Goal: Task Accomplishment & Management: Manage account settings

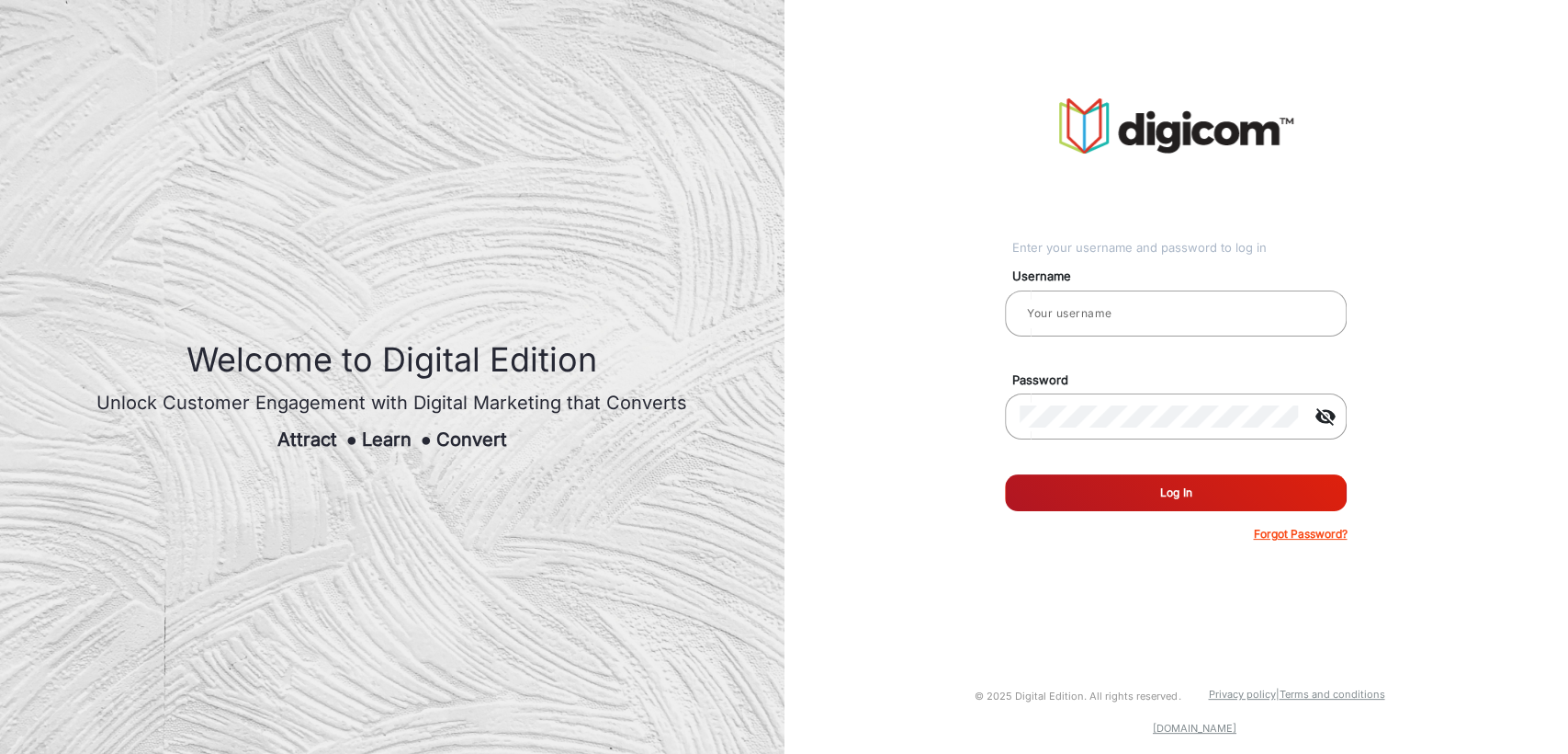
type input "[PERSON_NAME]"
click at [1051, 481] on button "Log In" at bounding box center [1176, 493] width 342 height 37
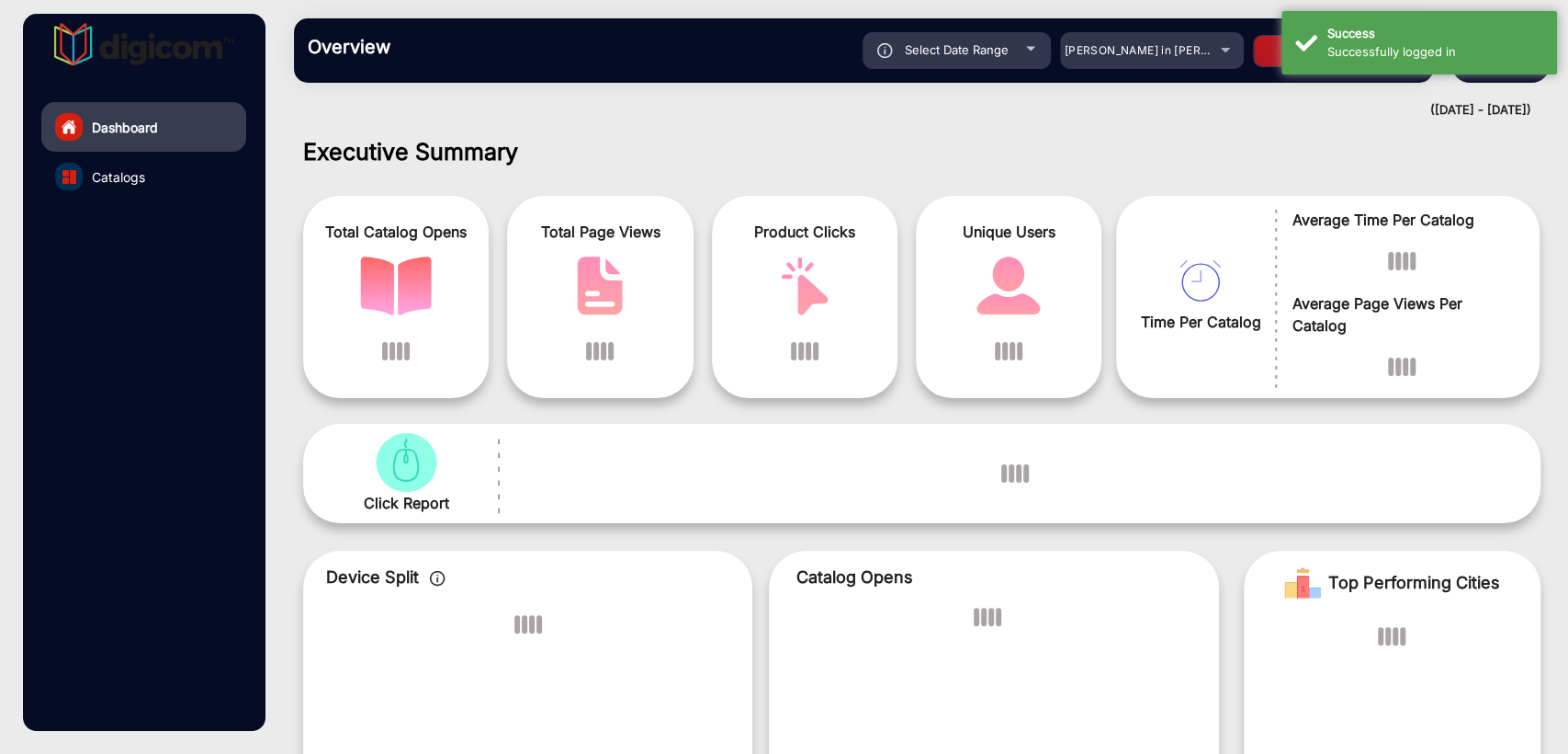
scroll to position [14, 0]
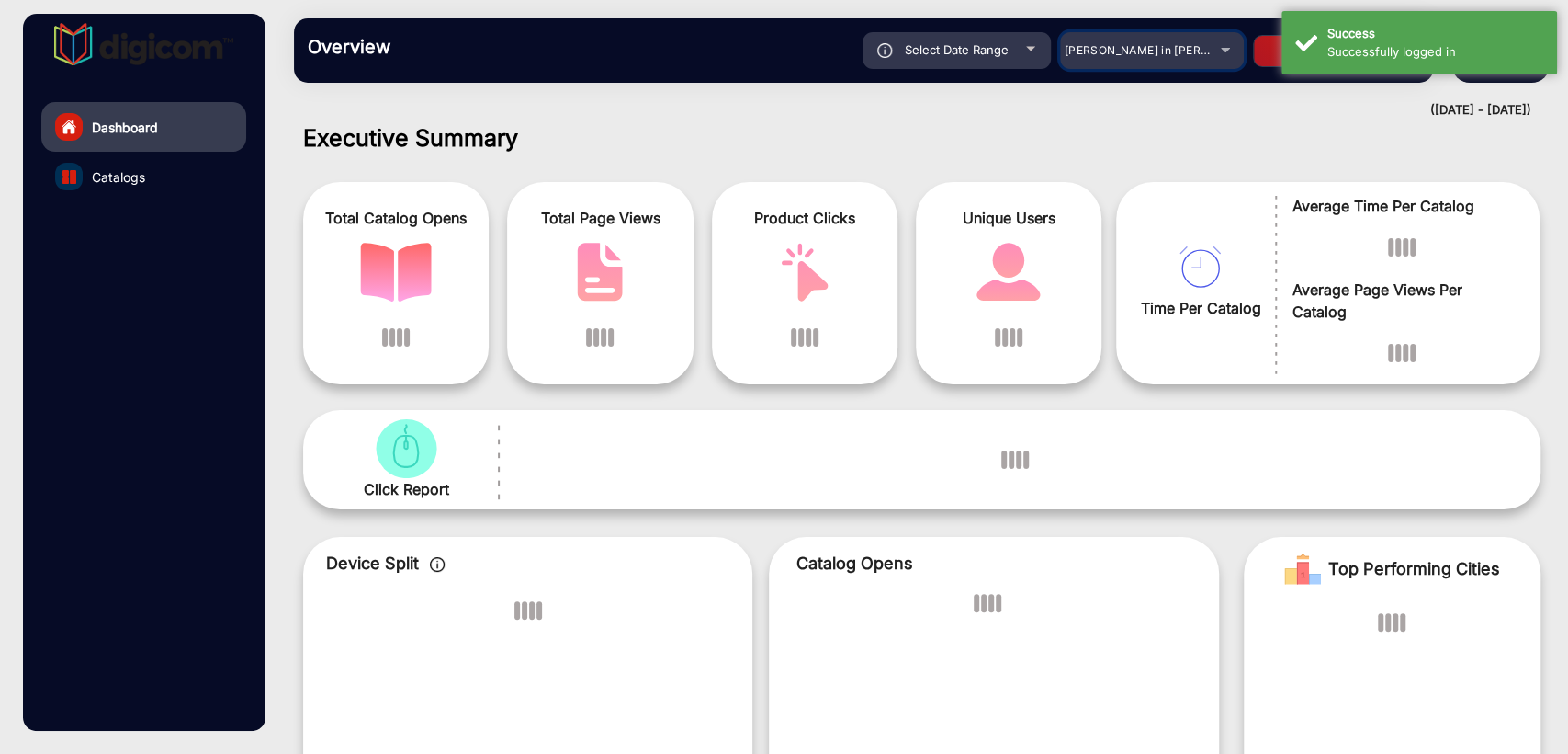
click at [1160, 61] on div "[PERSON_NAME] in [PERSON_NAME]" at bounding box center [1139, 51] width 147 height 22
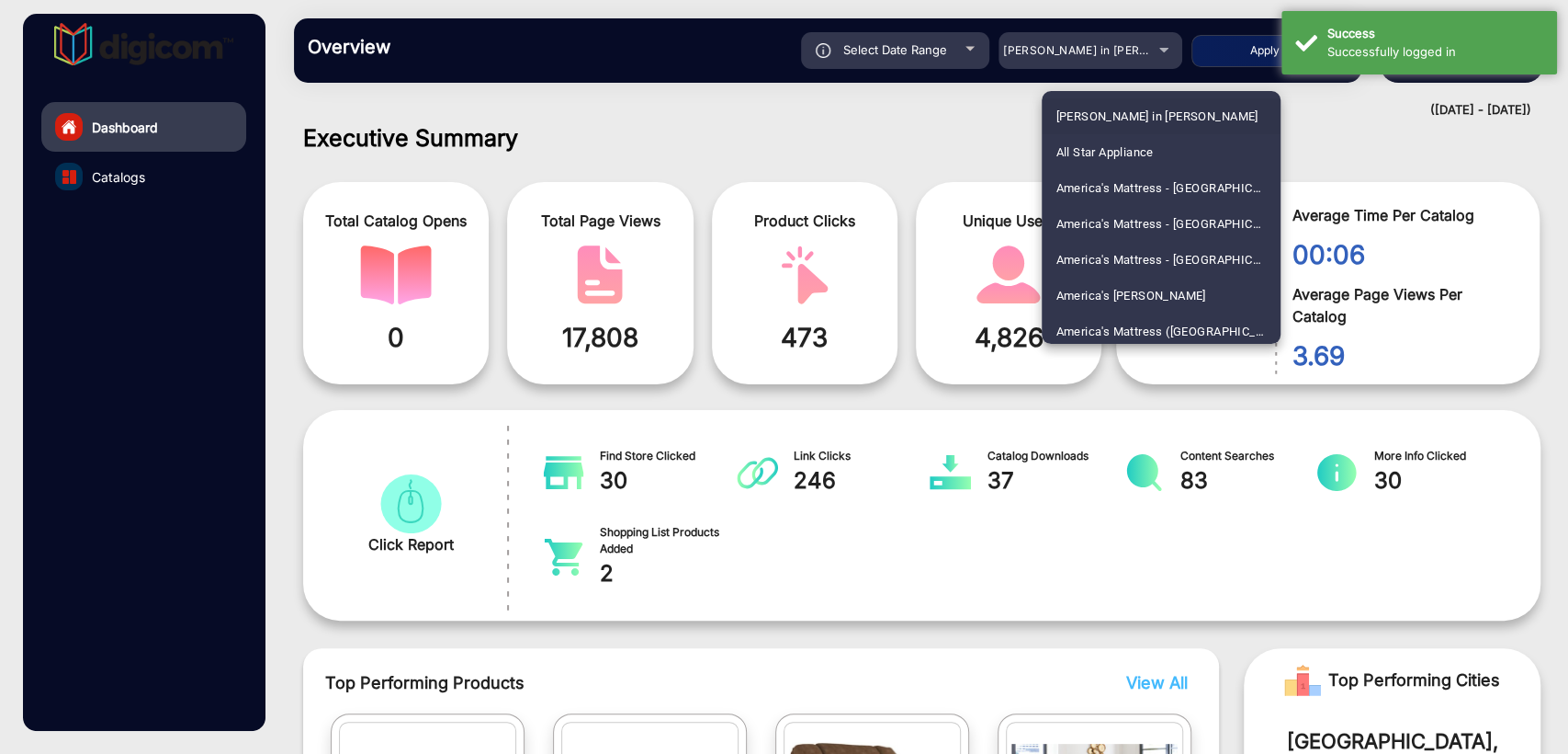
scroll to position [4701, 0]
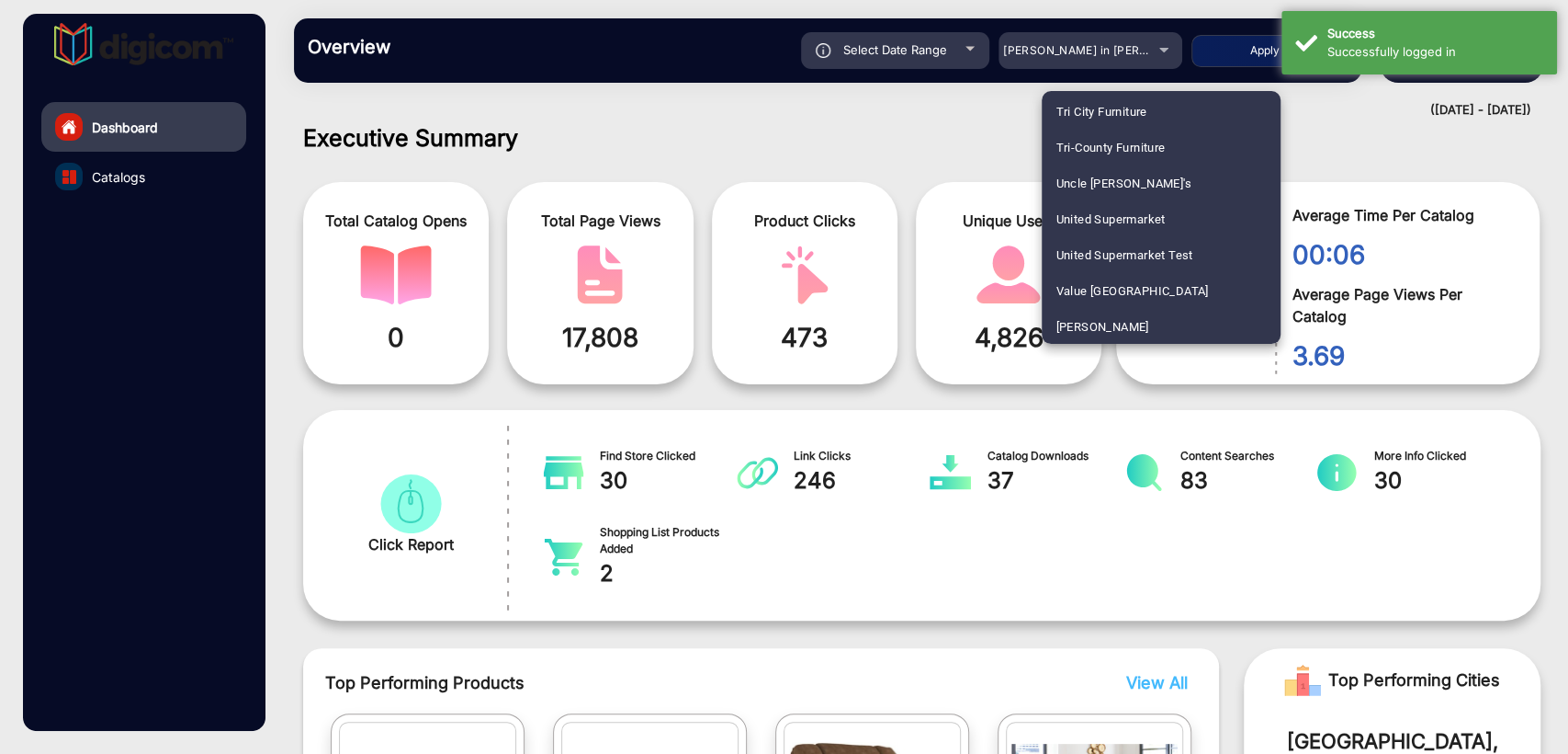
drag, startPoint x: 1139, startPoint y: 215, endPoint x: 1126, endPoint y: 204, distance: 17.0
click at [1139, 215] on span "United Supermarket" at bounding box center [1111, 218] width 110 height 36
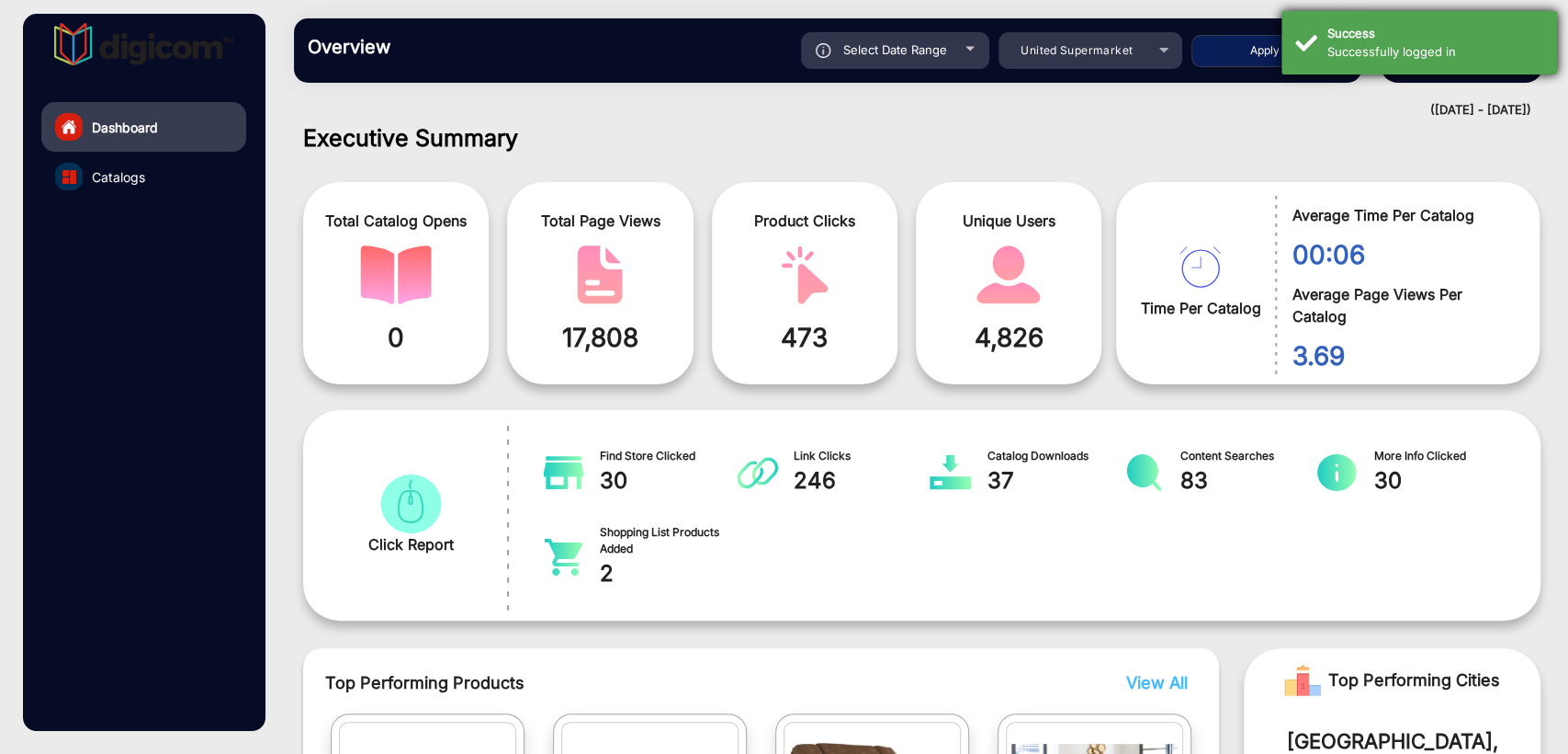
click at [1338, 58] on div "Successfully logged in" at bounding box center [1435, 53] width 216 height 18
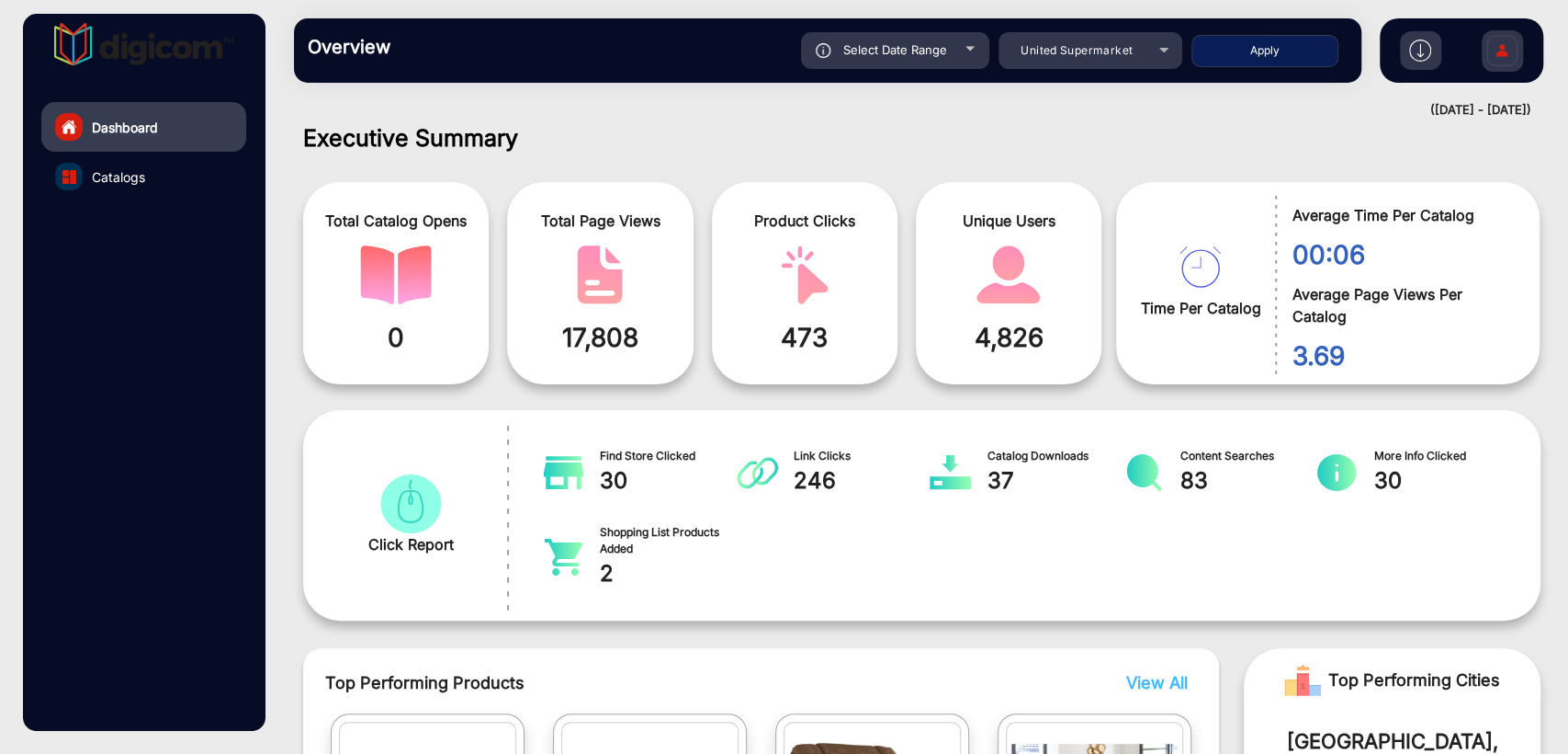
click at [1264, 58] on button "Apply" at bounding box center [1265, 51] width 147 height 32
type input "[DATE]"
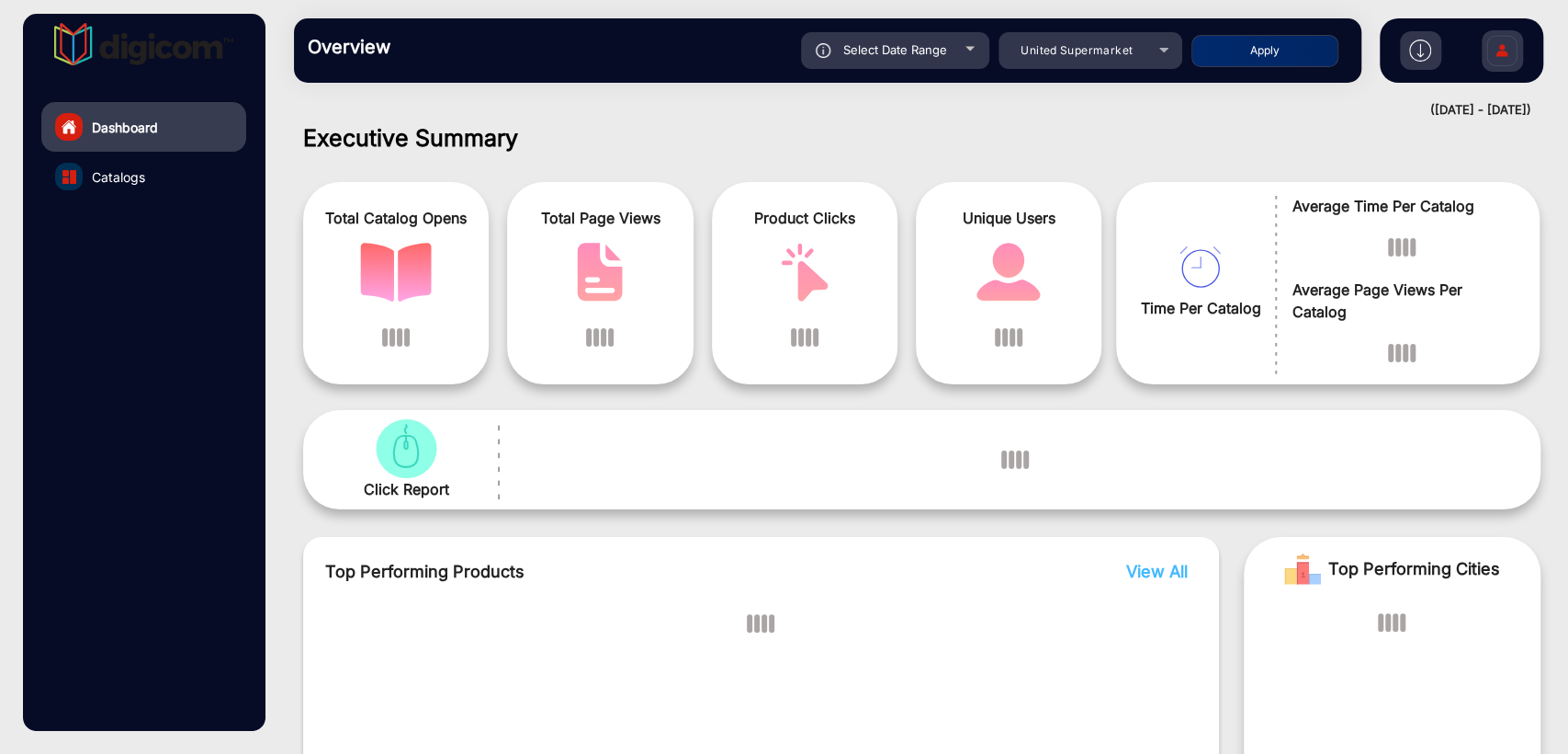
click at [907, 40] on div "Select Date Range" at bounding box center [895, 51] width 188 height 37
type input "[DATE]"
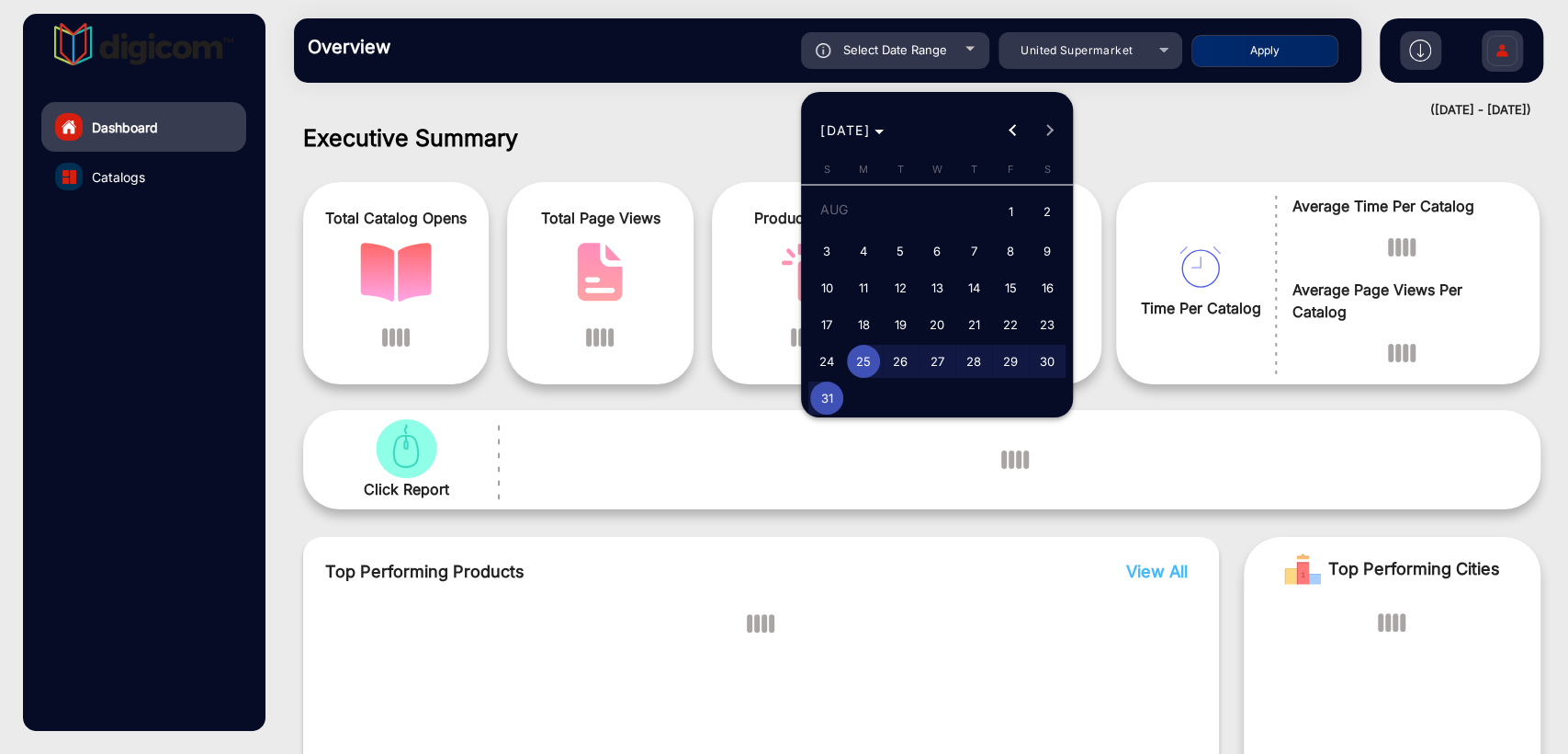
click at [828, 393] on span "31" at bounding box center [827, 398] width 33 height 33
type input "[DATE]"
click at [828, 393] on span "31" at bounding box center [827, 398] width 33 height 33
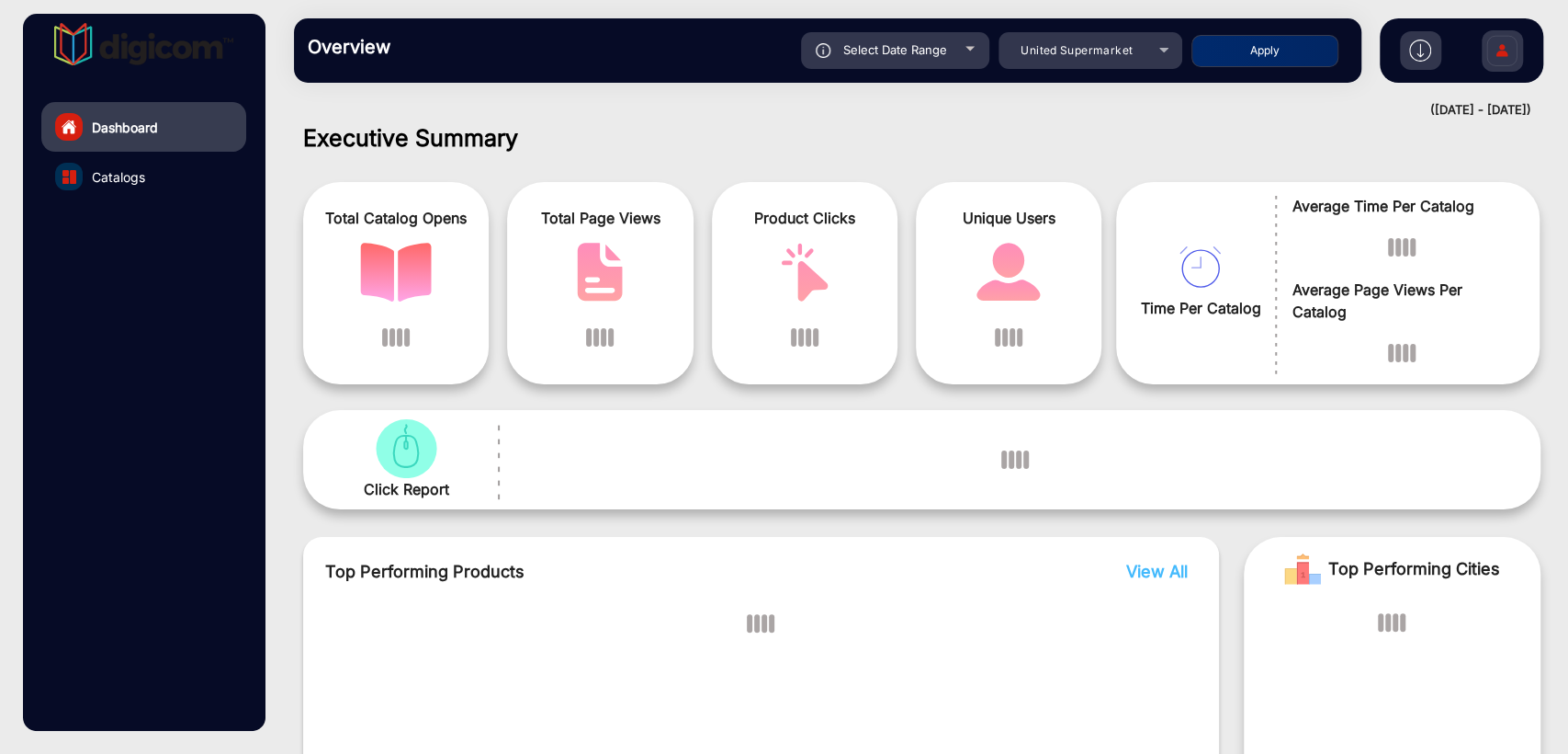
type input "[DATE]"
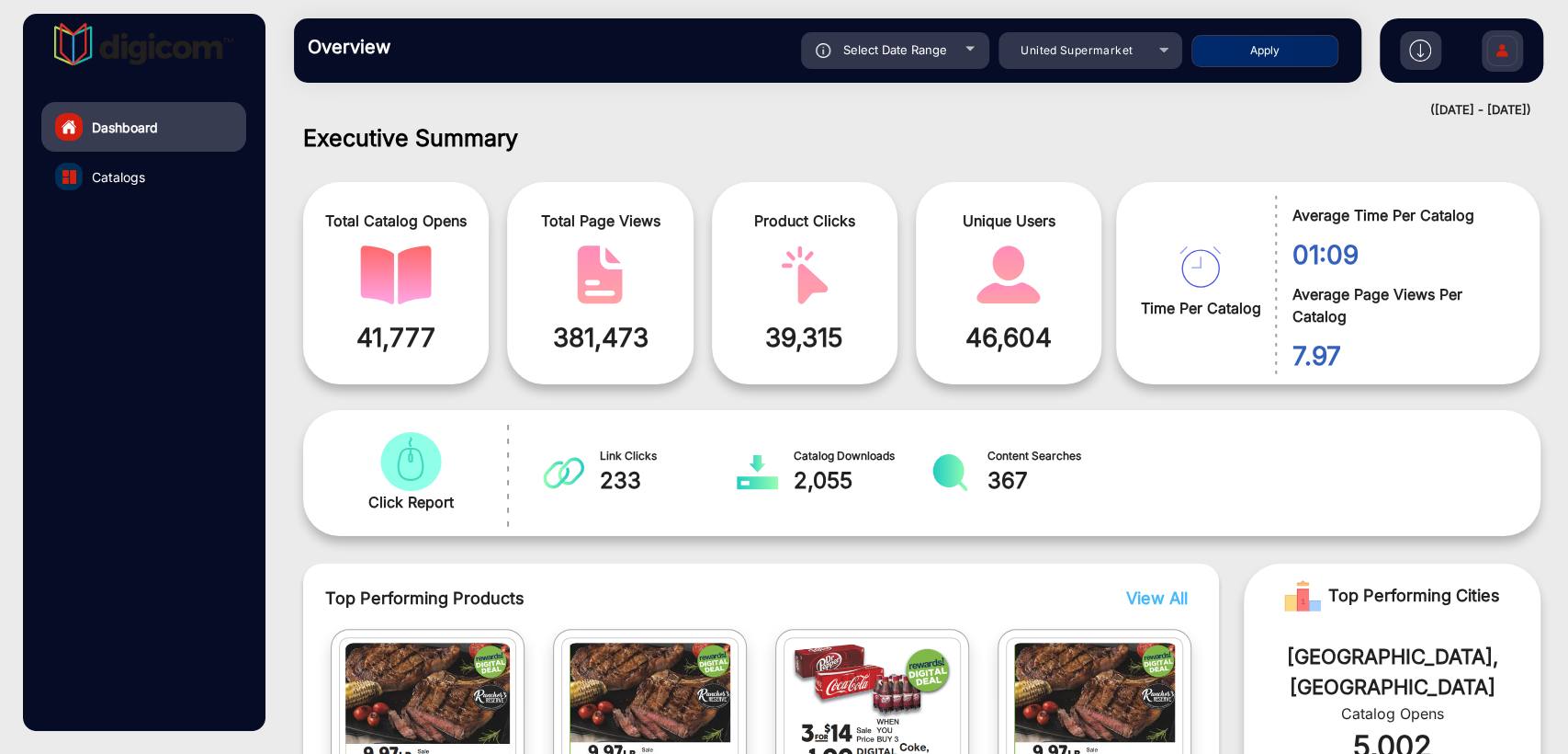
click at [1276, 60] on button "Apply" at bounding box center [1265, 51] width 147 height 32
type input "[DATE]"
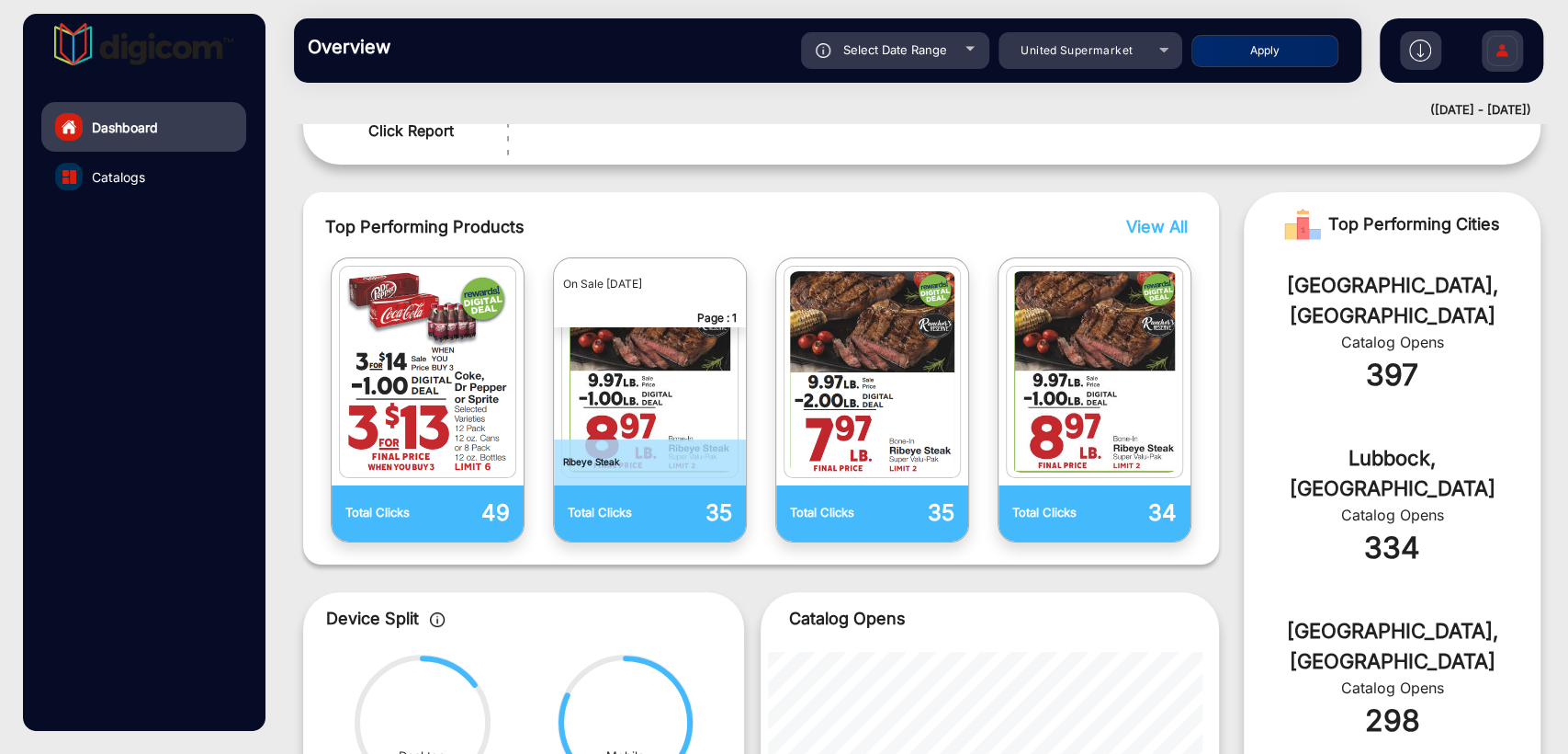
scroll to position [358, 0]
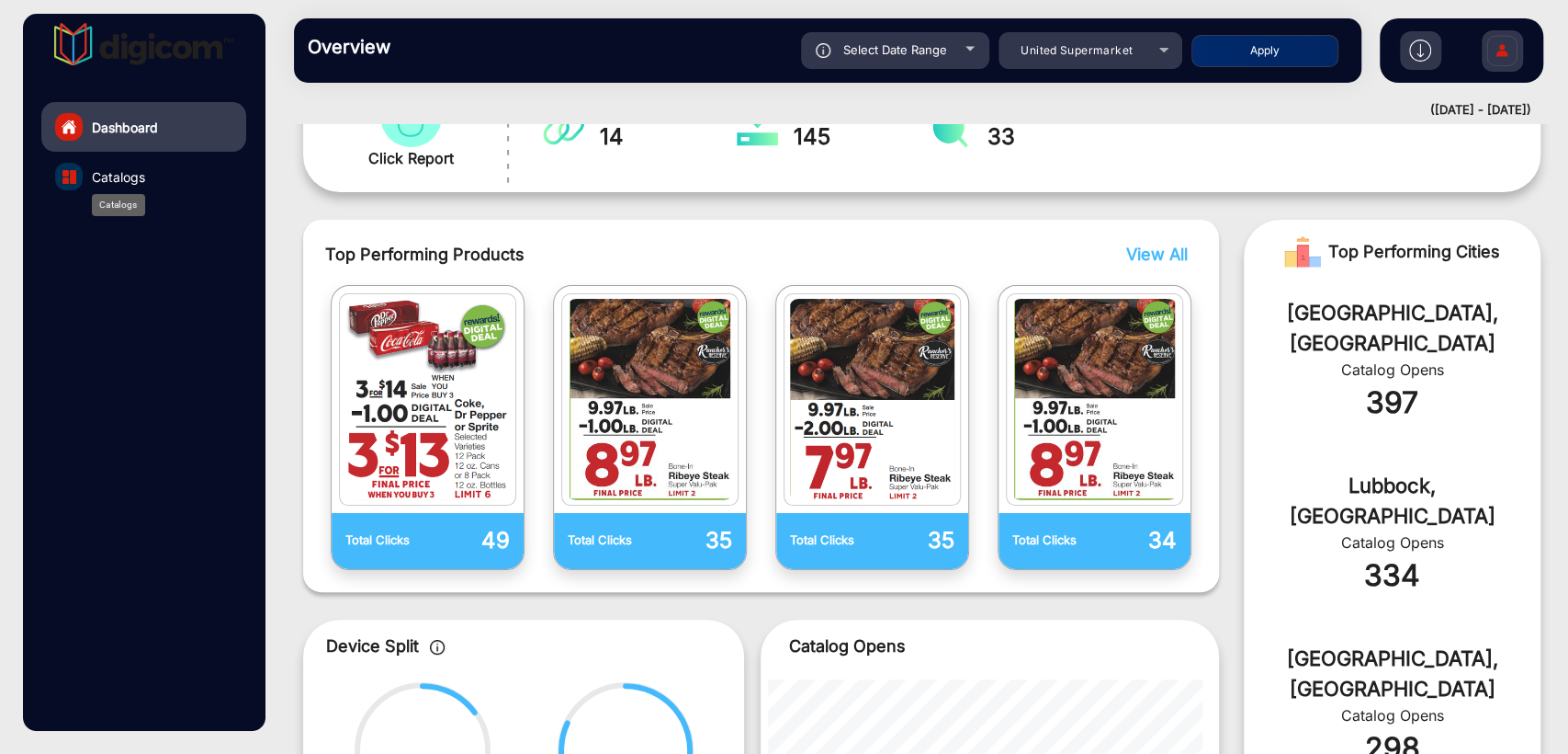
click at [99, 171] on span "Catalogs" at bounding box center [119, 177] width 53 height 19
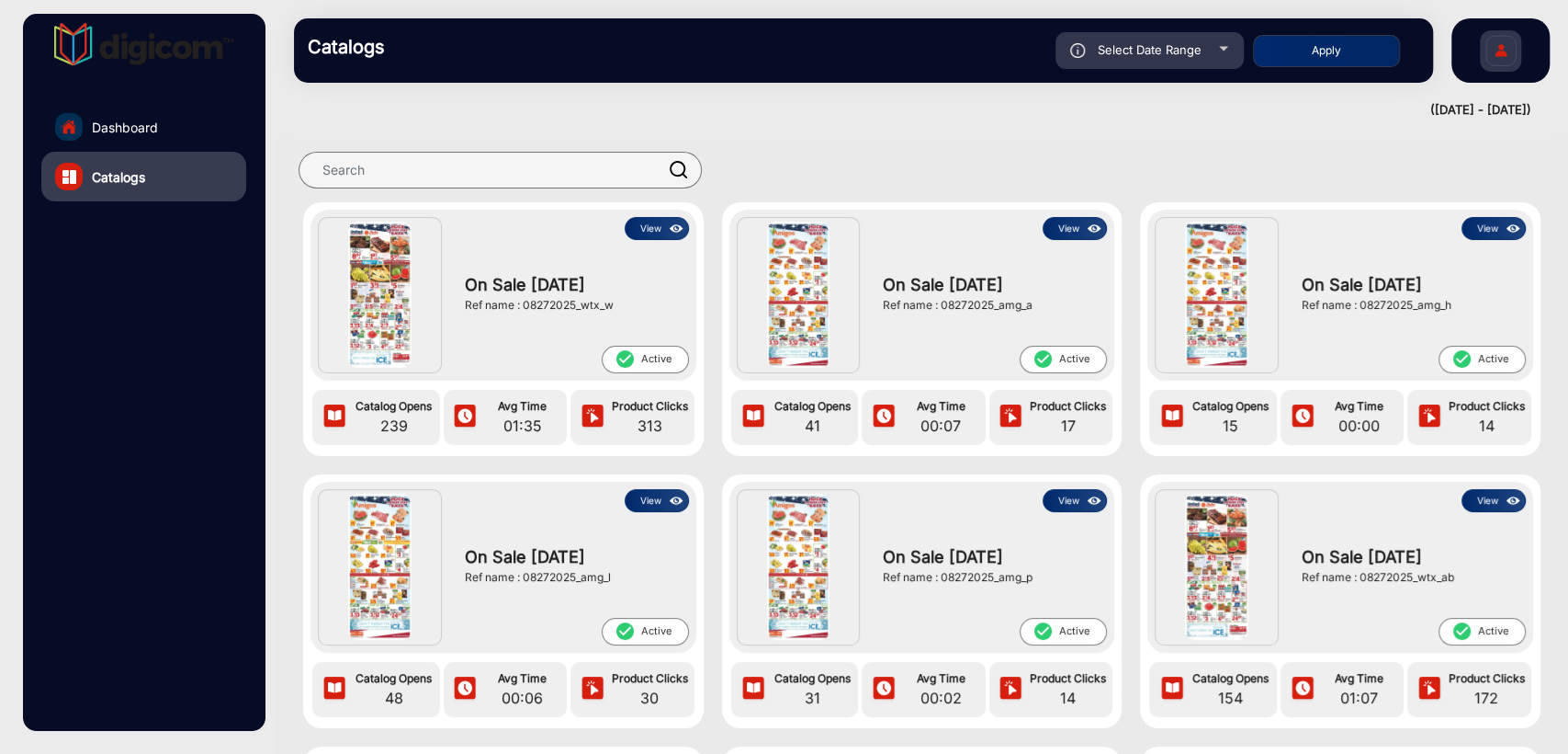
click at [648, 246] on div "On Sale [DATE] Ref name : 08272025_wtx_w" at bounding box center [572, 292] width 233 height 106
click at [651, 225] on button "View" at bounding box center [657, 228] width 64 height 23
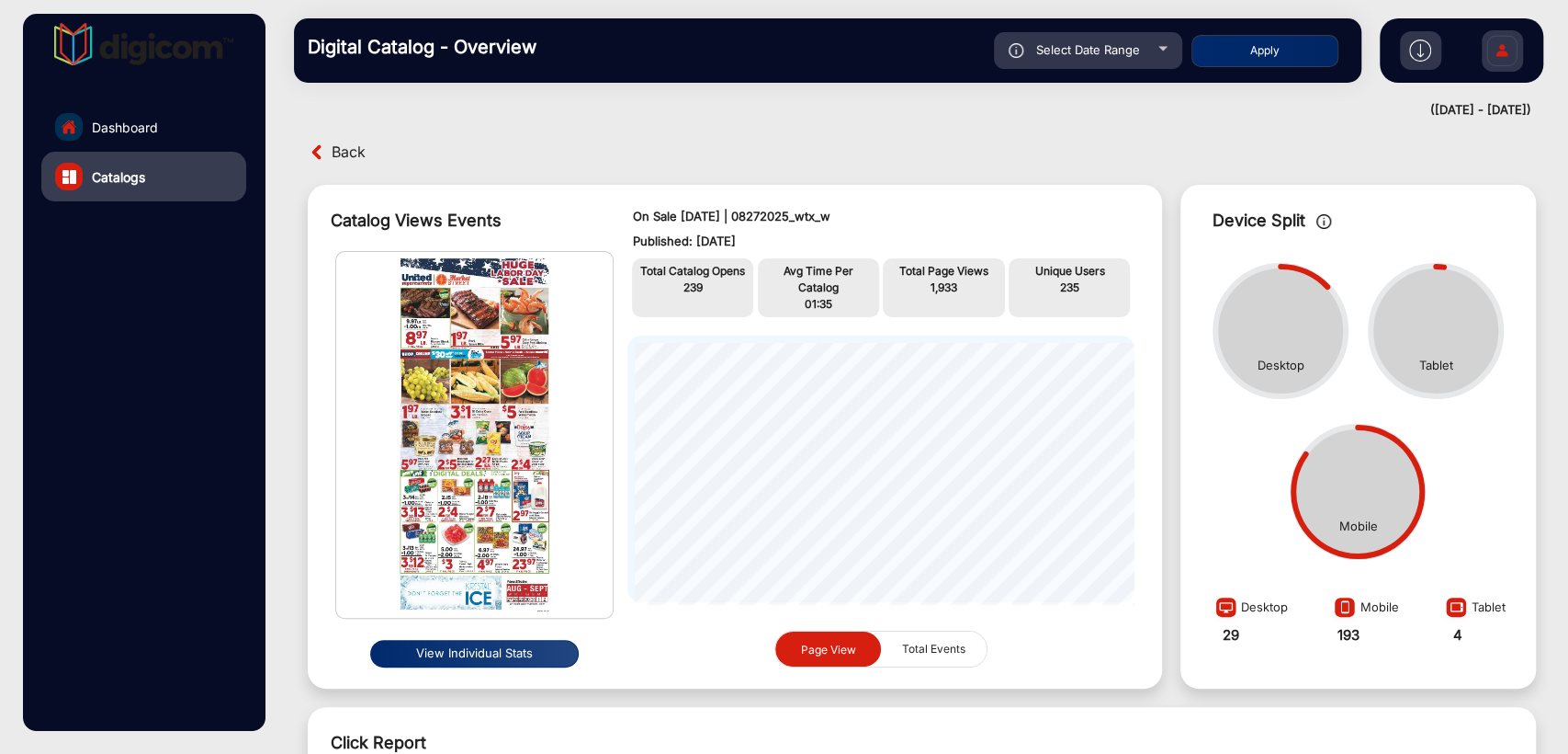
click at [962, 655] on span "Total Events" at bounding box center [933, 649] width 86 height 35
click at [854, 650] on span "Page View" at bounding box center [829, 649] width 77 height 36
click at [506, 654] on button "View Individual Stats" at bounding box center [474, 654] width 208 height 28
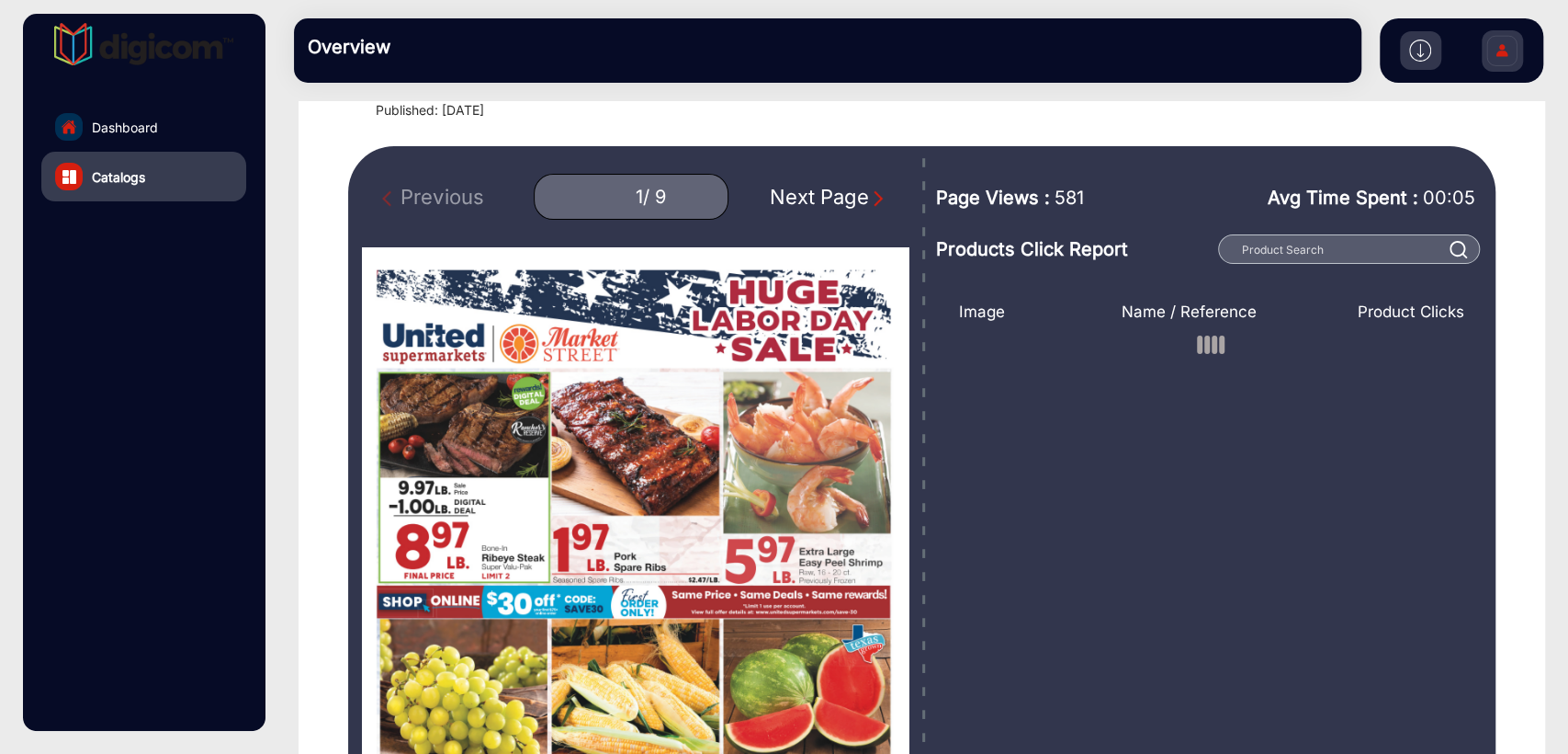
scroll to position [136, 0]
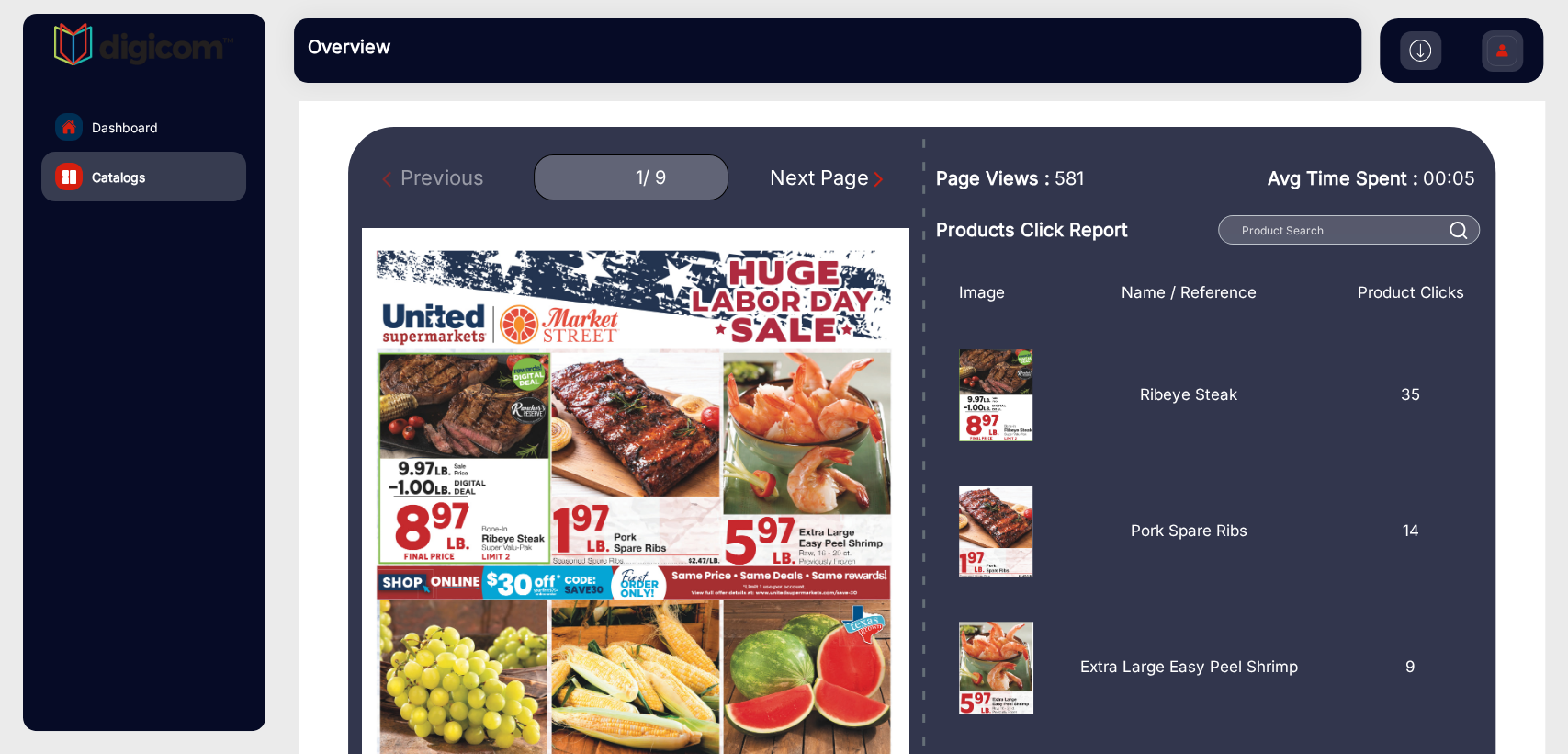
click at [832, 173] on div "Next Page" at bounding box center [829, 178] width 118 height 30
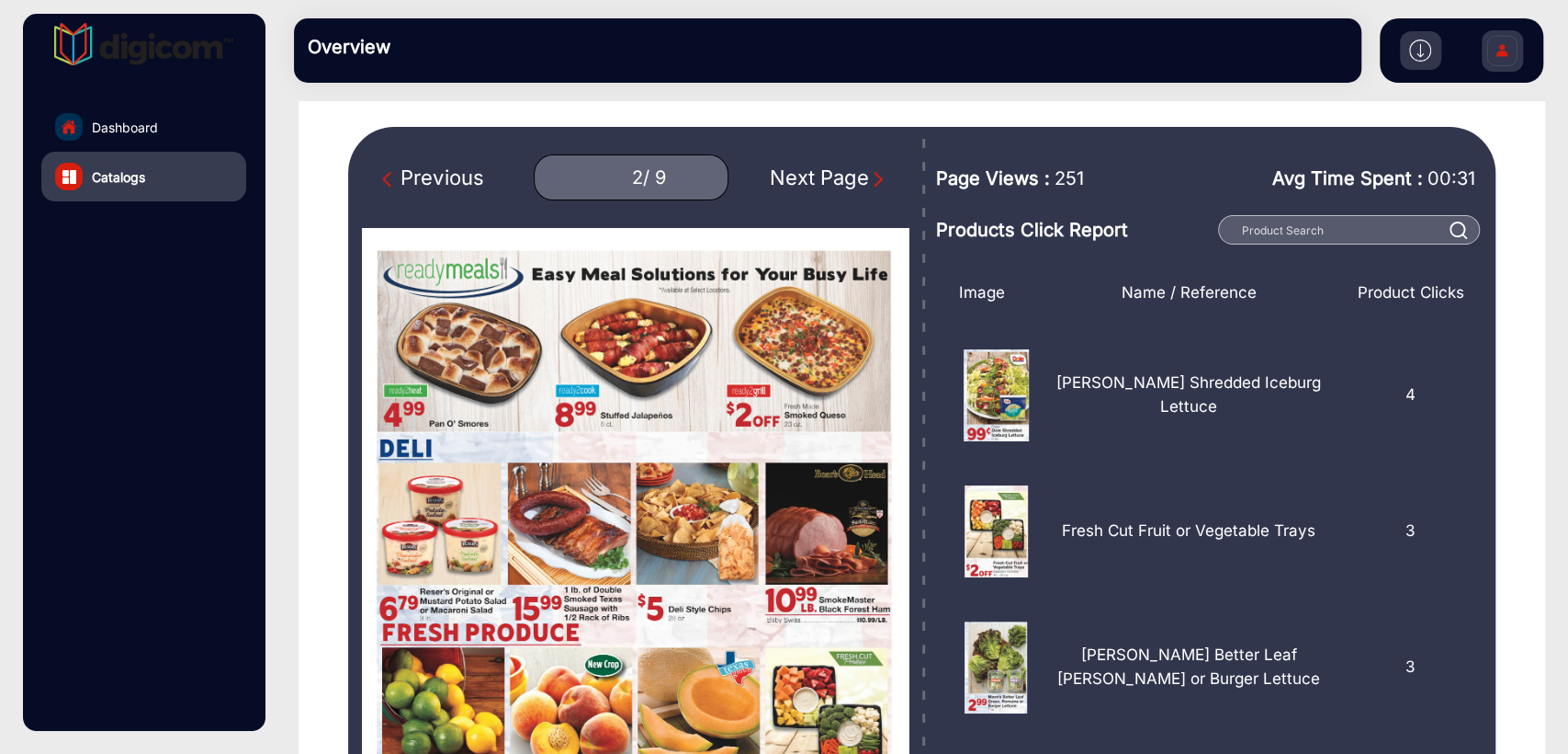
click at [832, 173] on div "Next Page" at bounding box center [829, 178] width 118 height 30
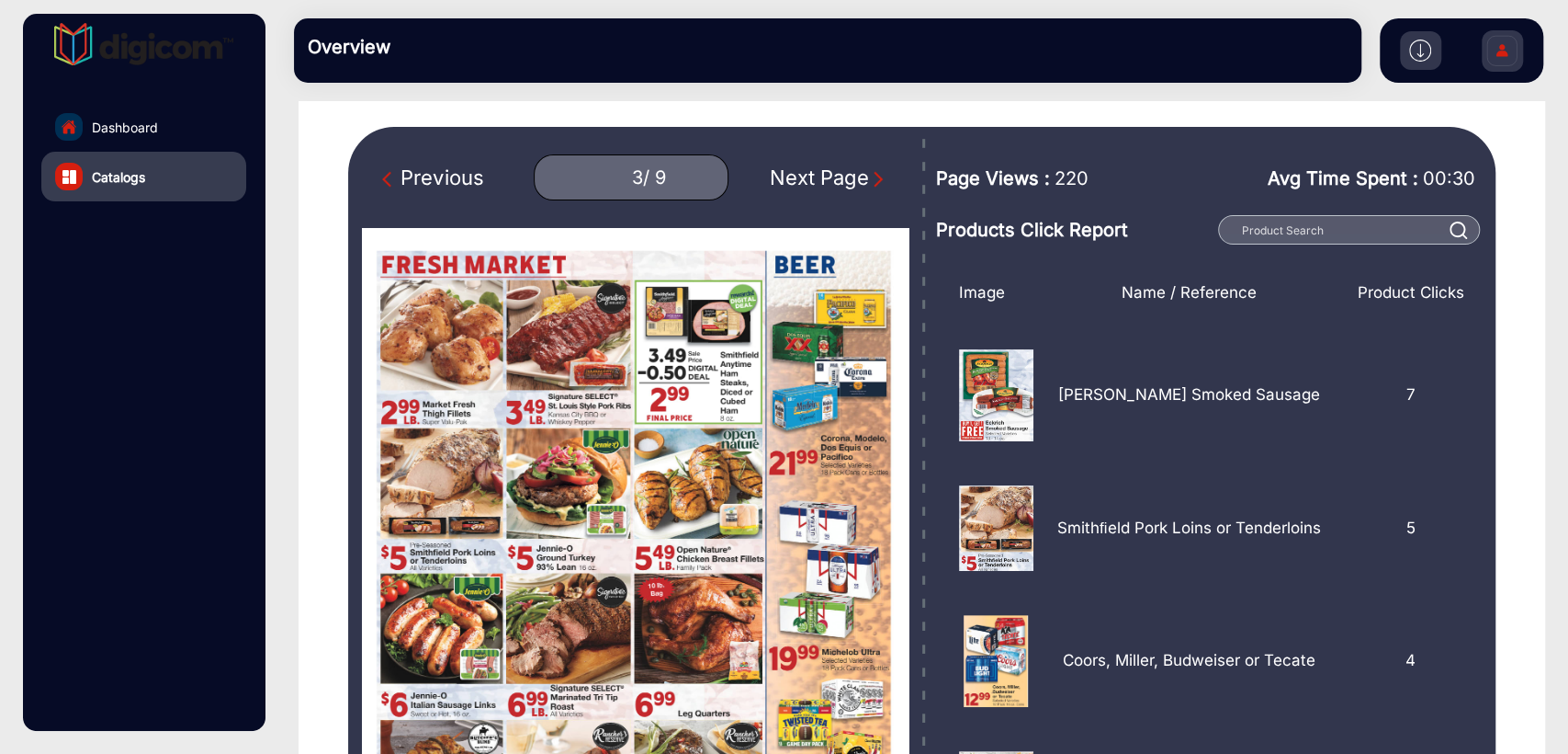
click at [832, 173] on div "Next Page" at bounding box center [829, 178] width 118 height 30
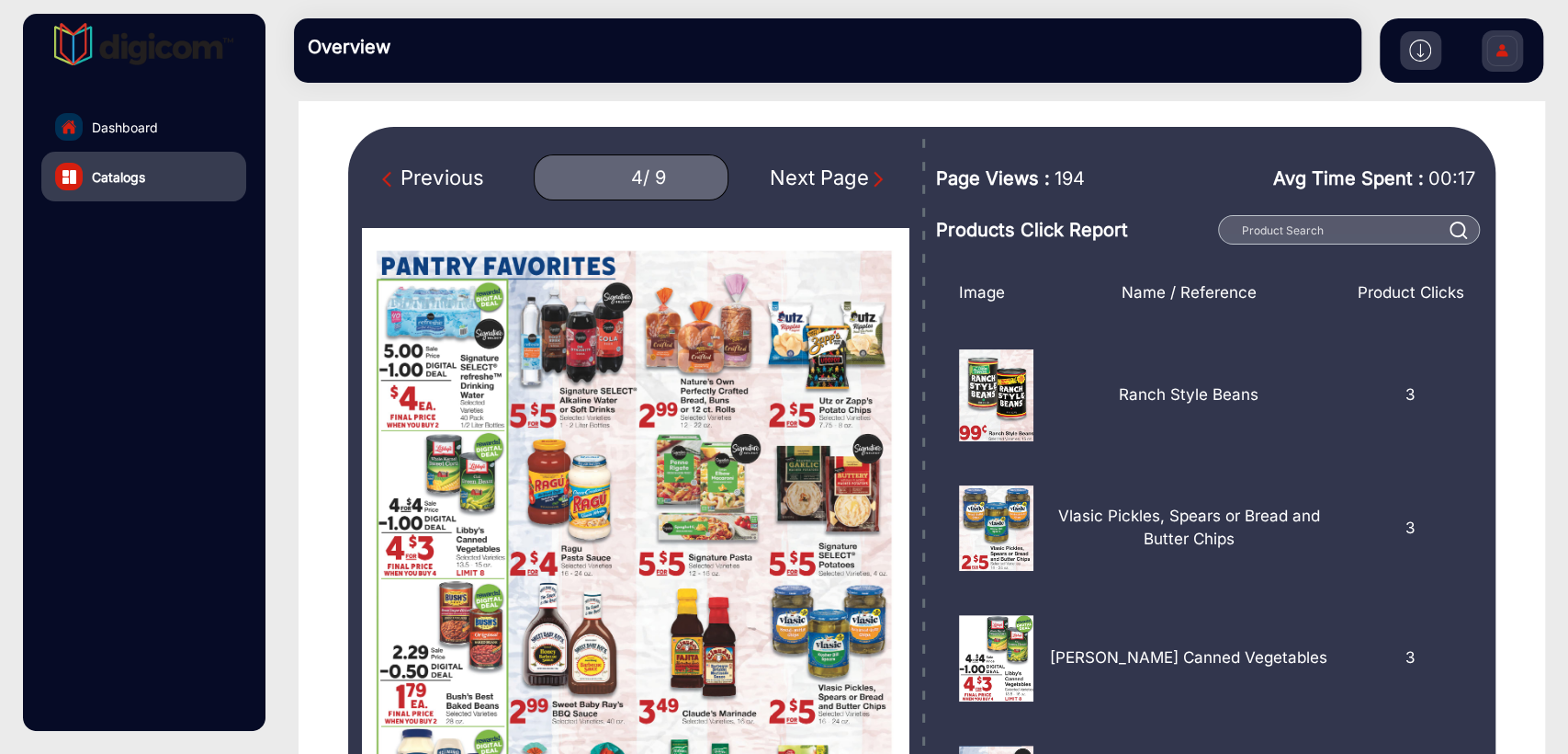
click at [467, 183] on div "Previous" at bounding box center [433, 178] width 101 height 30
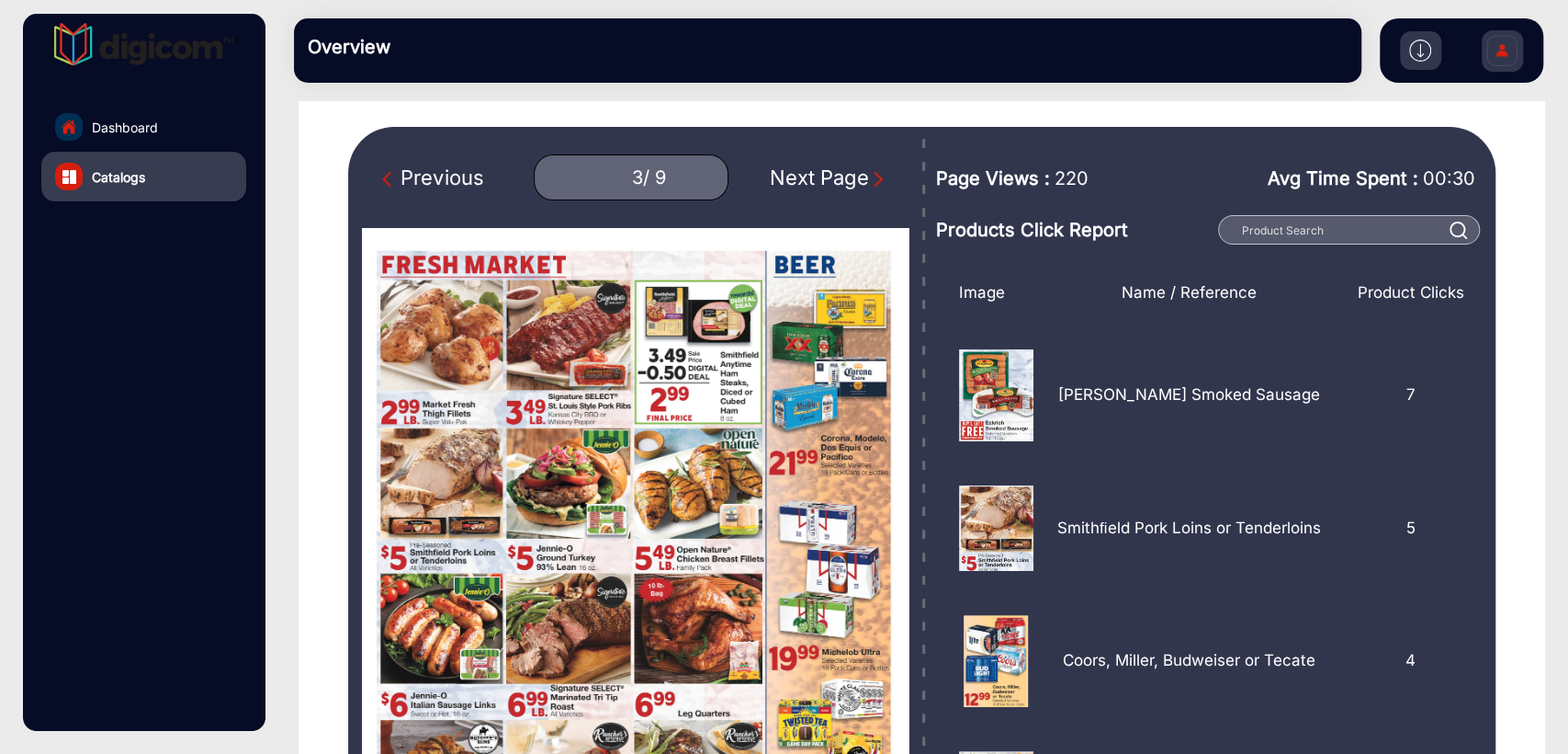
click at [467, 183] on div "Previous" at bounding box center [433, 178] width 101 height 30
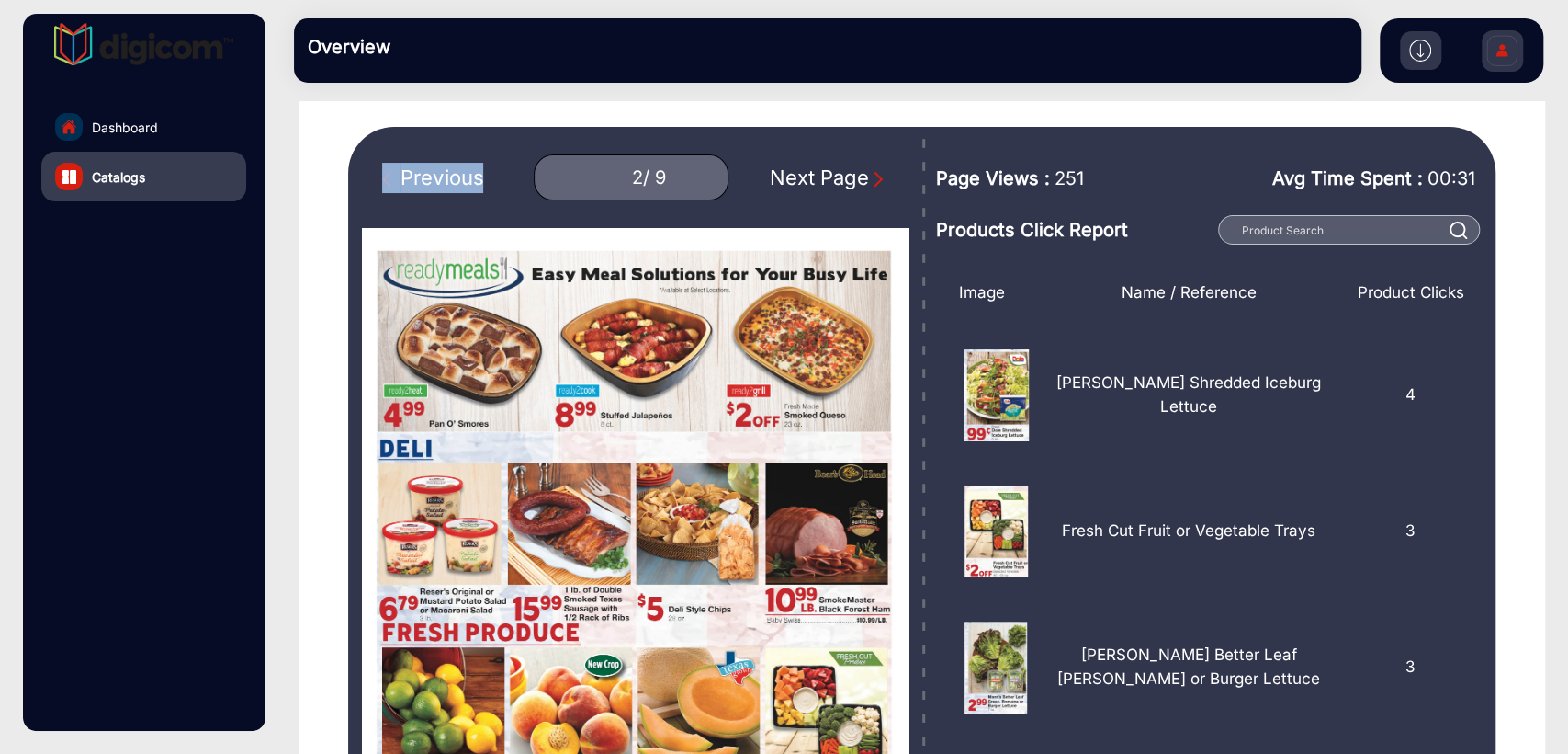
click at [467, 183] on div "Previous" at bounding box center [433, 178] width 101 height 30
type input "1"
click at [467, 183] on div "Previous 1 / 9 Next Page" at bounding box center [635, 178] width 546 height 46
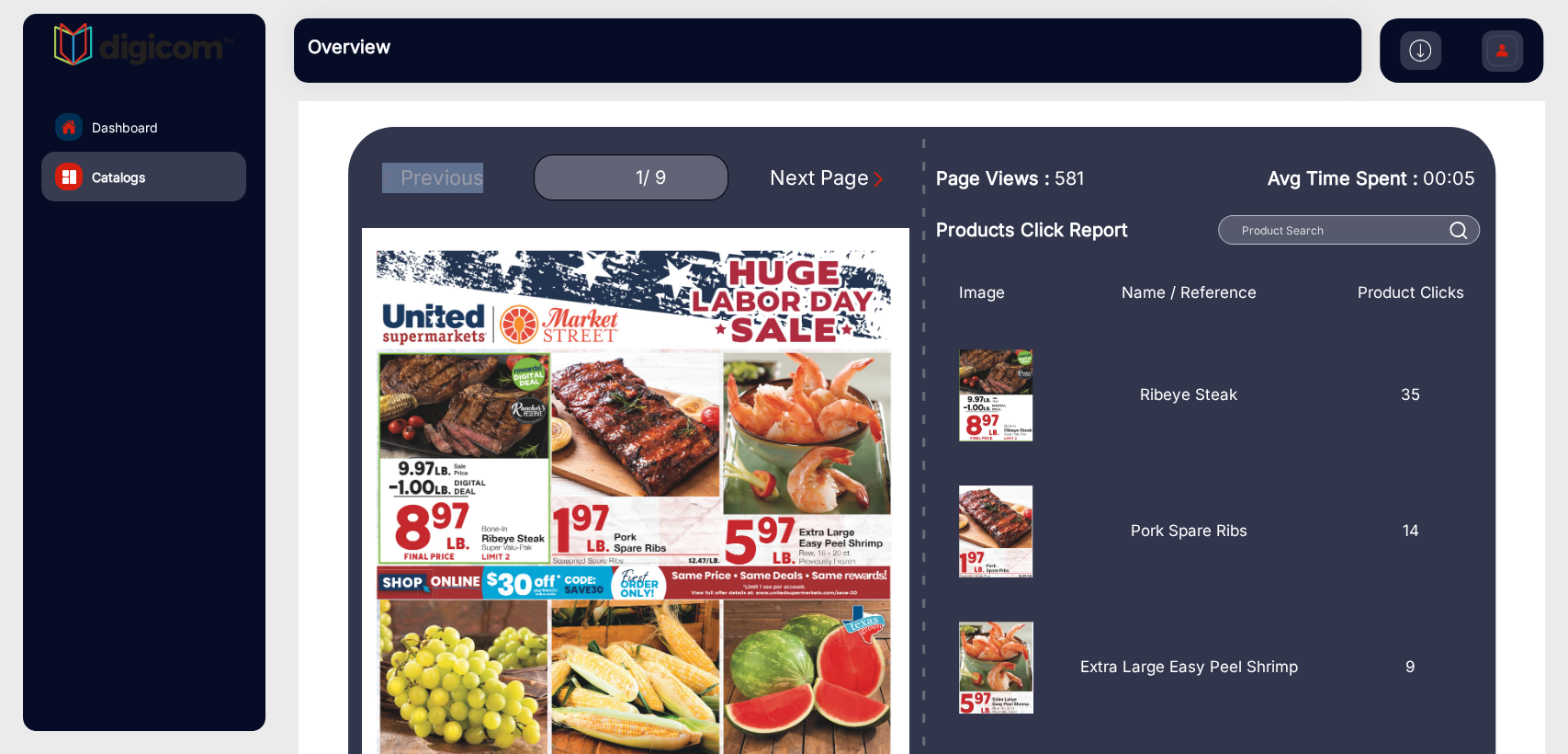
click at [117, 104] on link "Dashboard" at bounding box center [144, 127] width 205 height 50
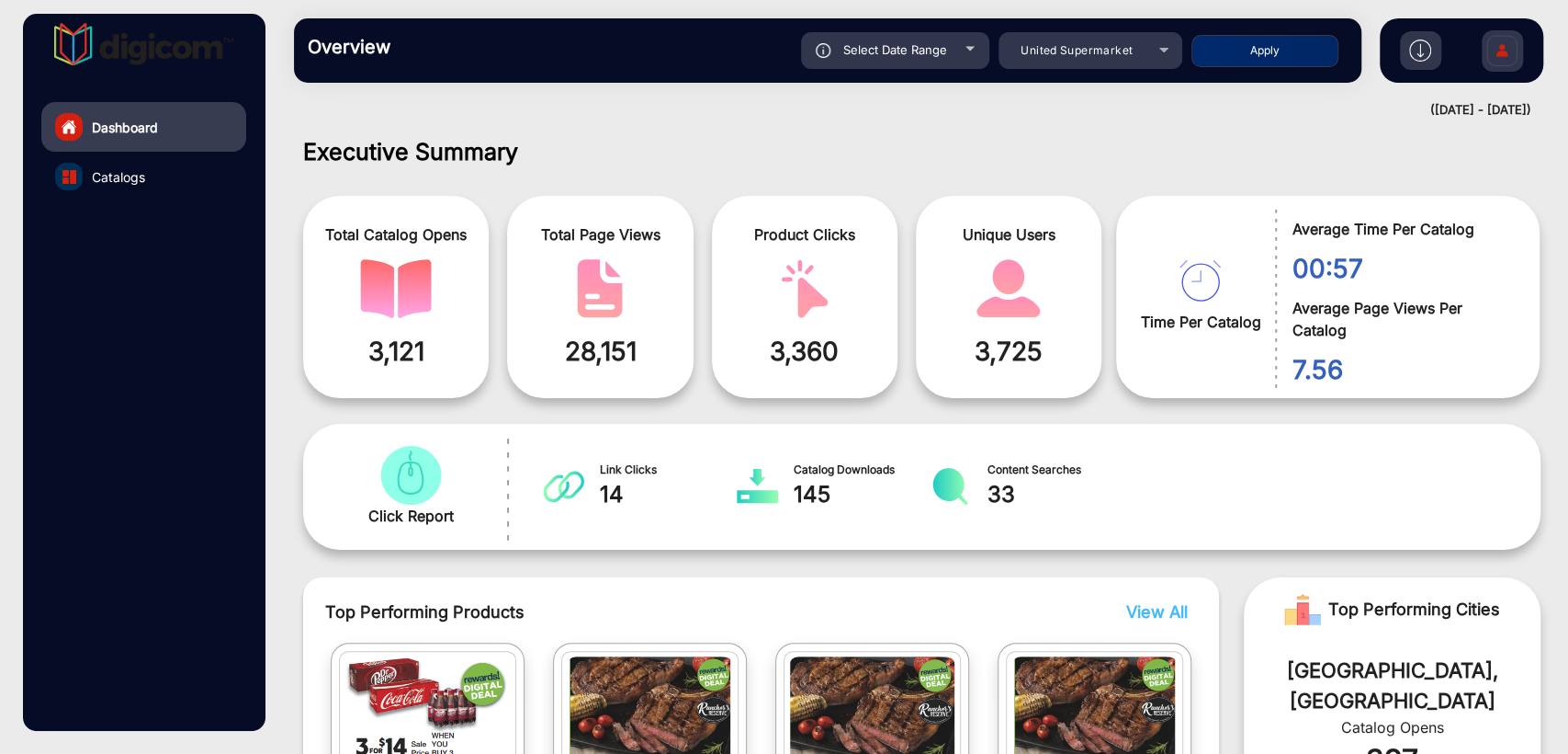
click at [873, 48] on span "Select Date Range" at bounding box center [895, 50] width 104 height 15
type input "[DATE]"
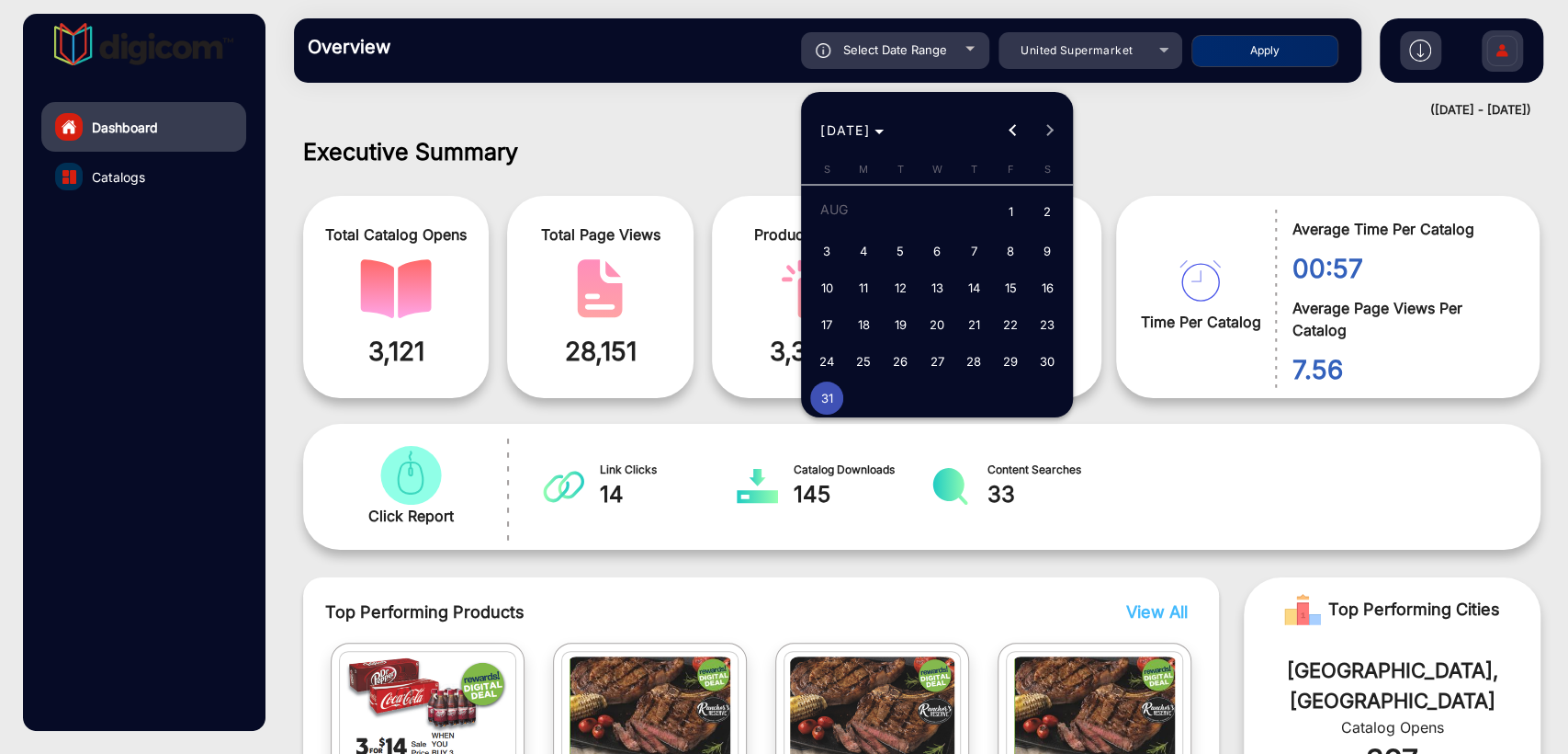
click at [1044, 359] on span "30" at bounding box center [1047, 361] width 33 height 33
type input "[DATE]"
click at [1044, 359] on span "30" at bounding box center [1047, 361] width 33 height 33
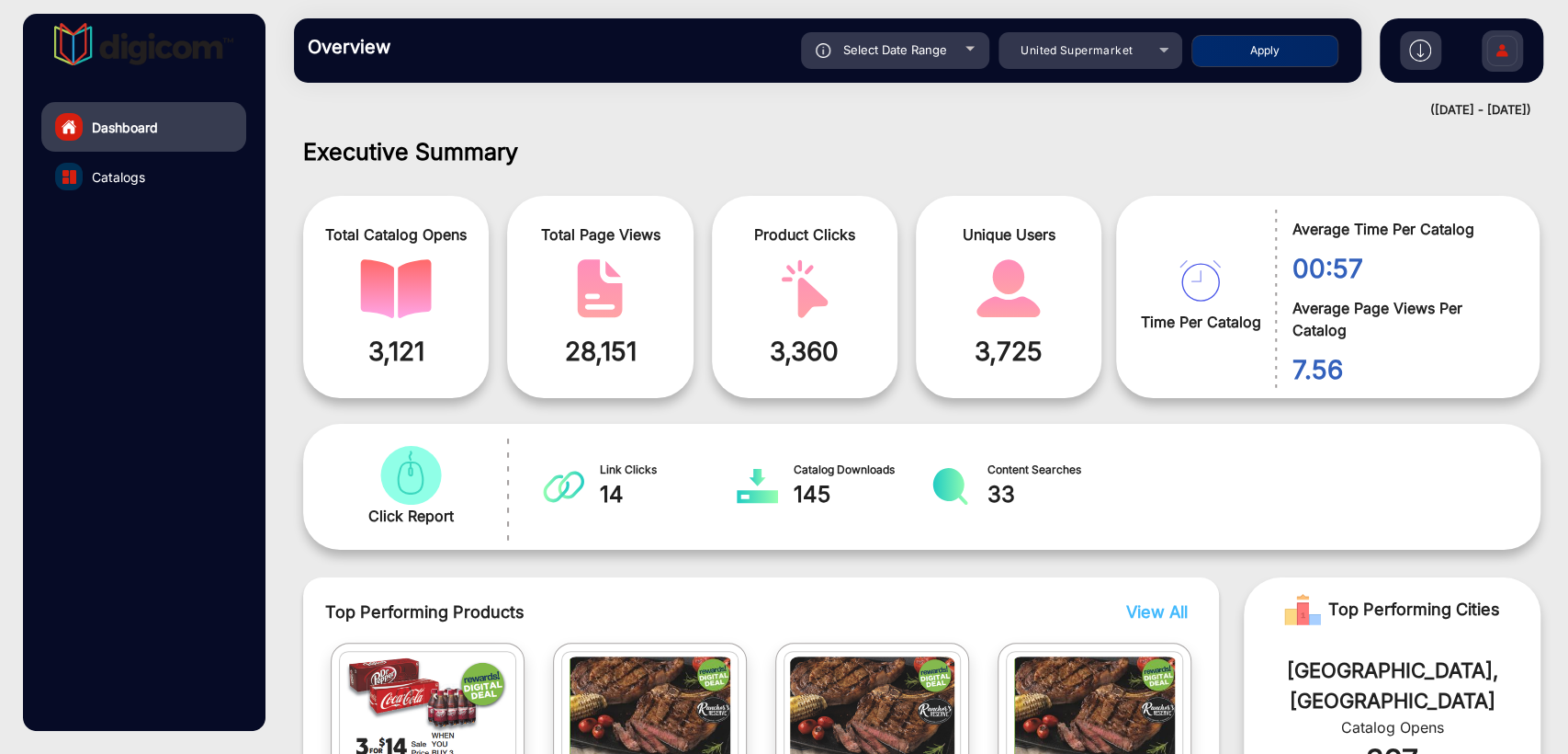
type input "[DATE]"
click at [1248, 53] on button "Apply" at bounding box center [1265, 51] width 147 height 32
type input "[DATE]"
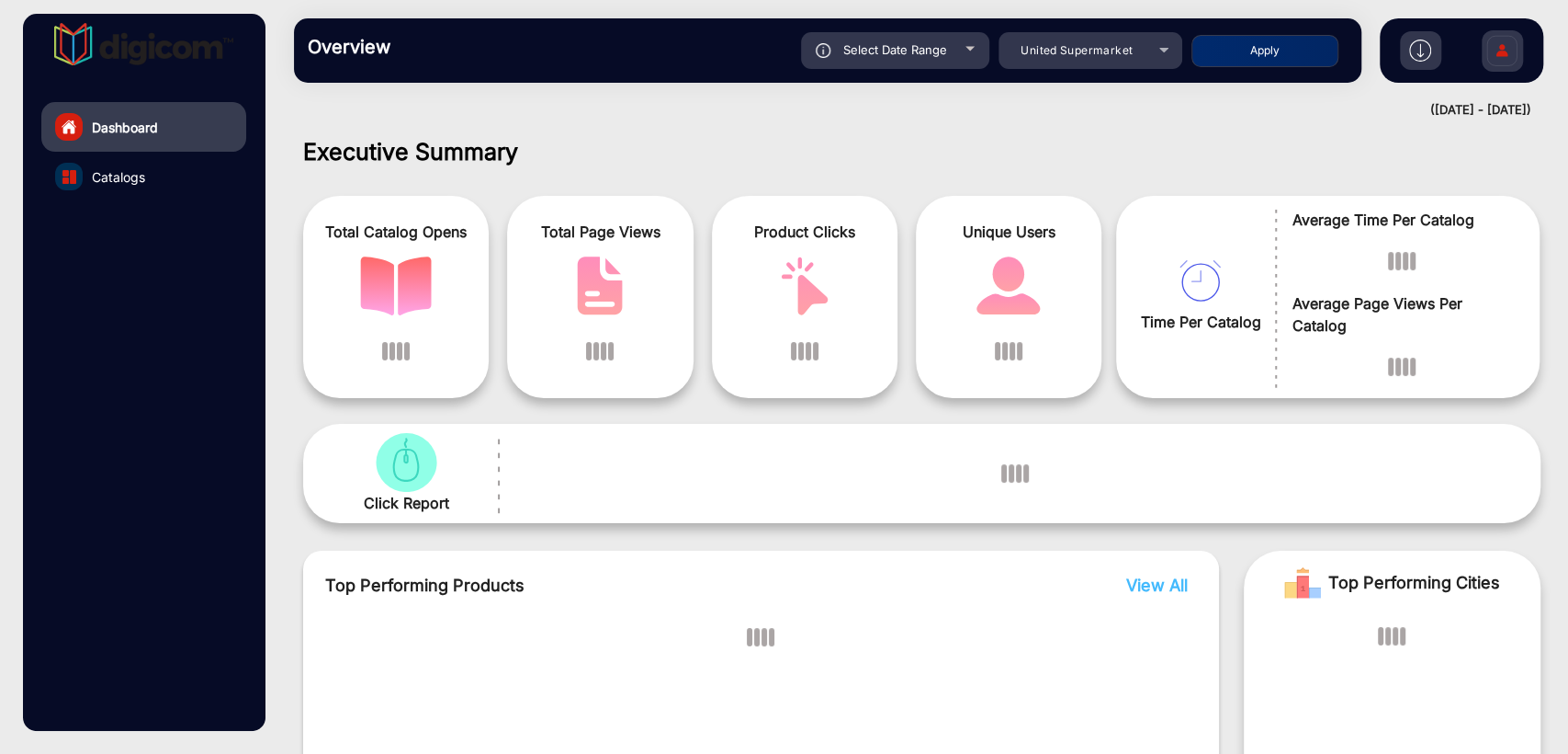
scroll to position [14, 0]
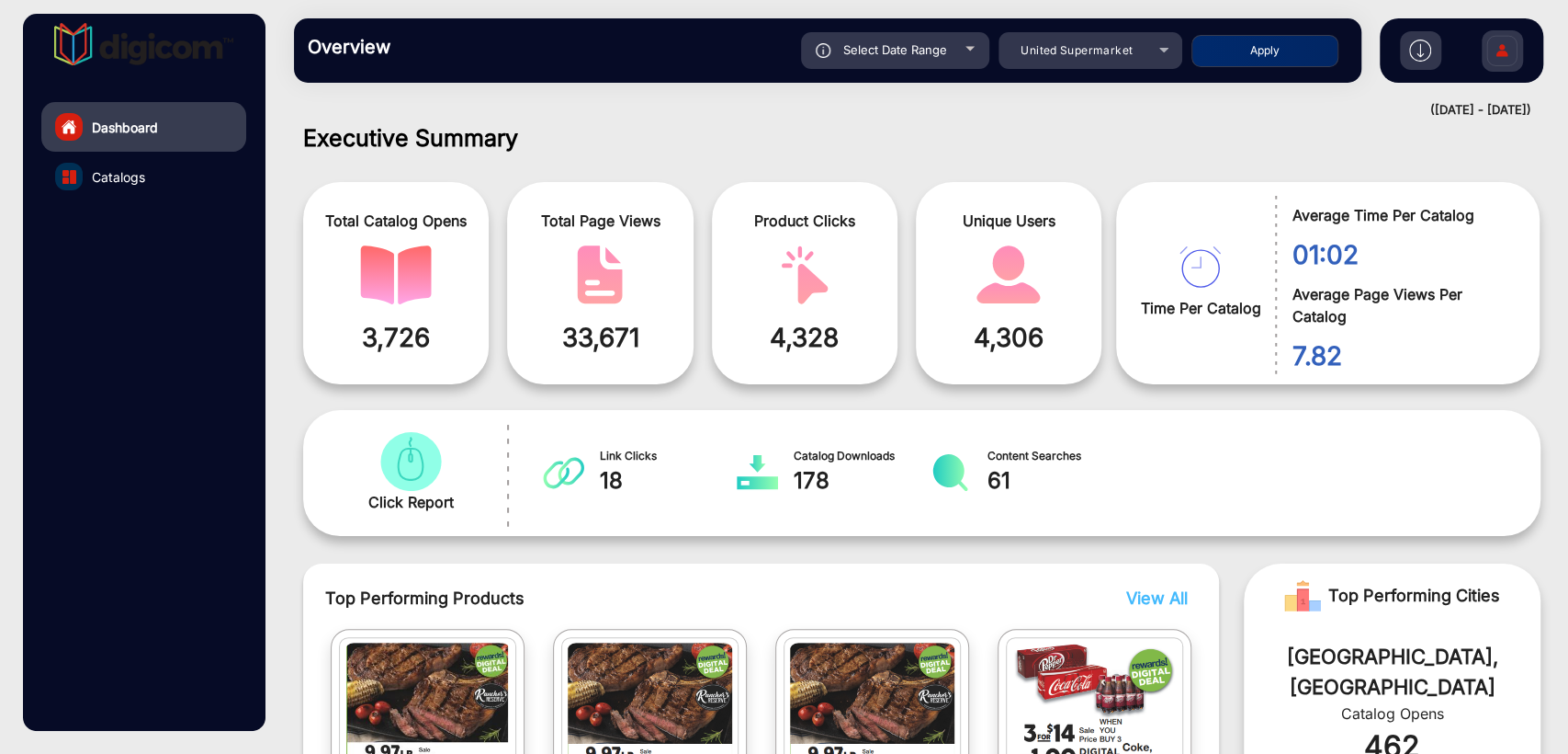
click at [930, 50] on span "Select Date Range" at bounding box center [895, 50] width 104 height 15
type input "[DATE]"
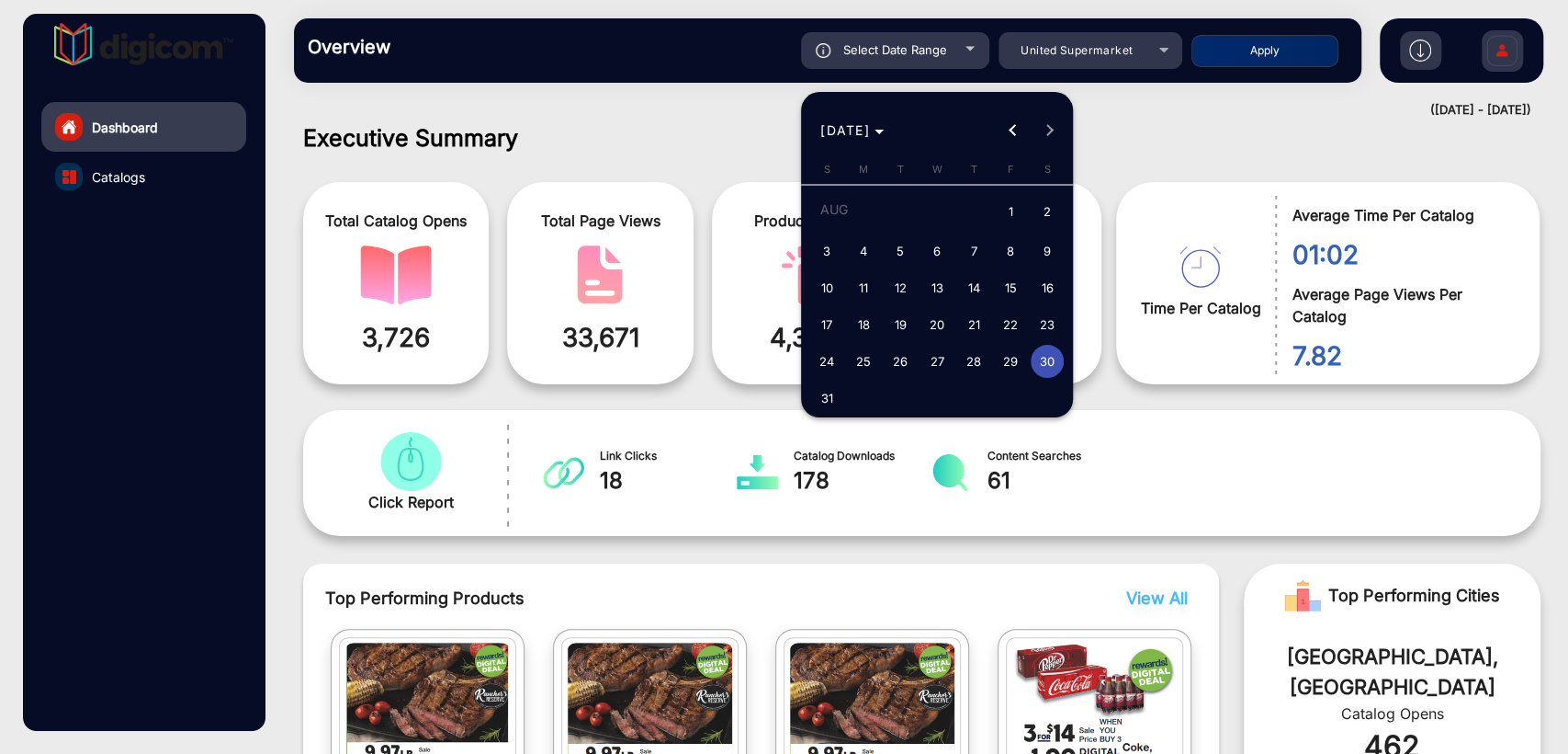
click at [1016, 358] on span "29" at bounding box center [1011, 361] width 33 height 33
type input "[DATE]"
click at [1016, 358] on span "29" at bounding box center [1011, 361] width 33 height 33
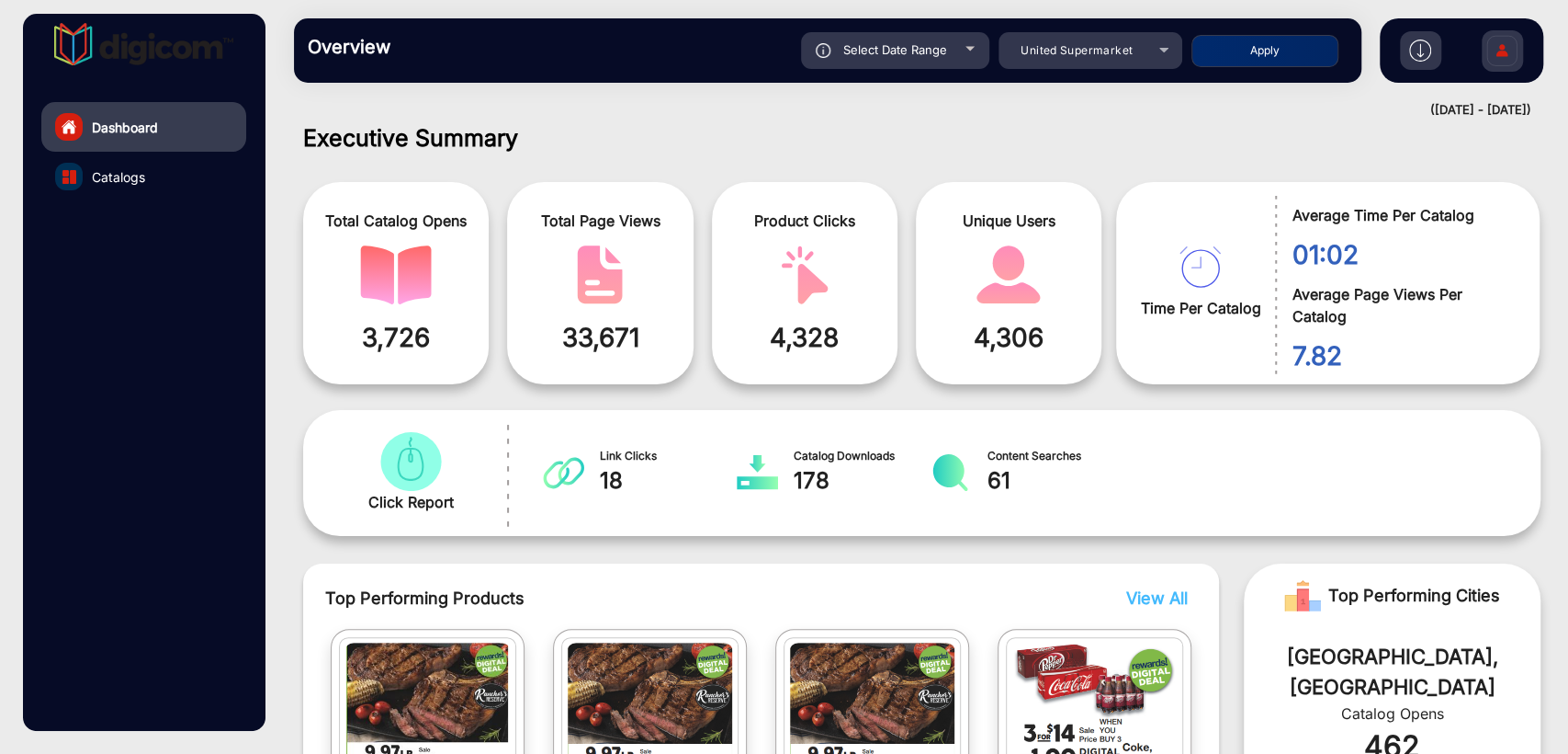
type input "[DATE]"
click at [1223, 55] on button "Apply" at bounding box center [1265, 51] width 147 height 32
type input "[DATE]"
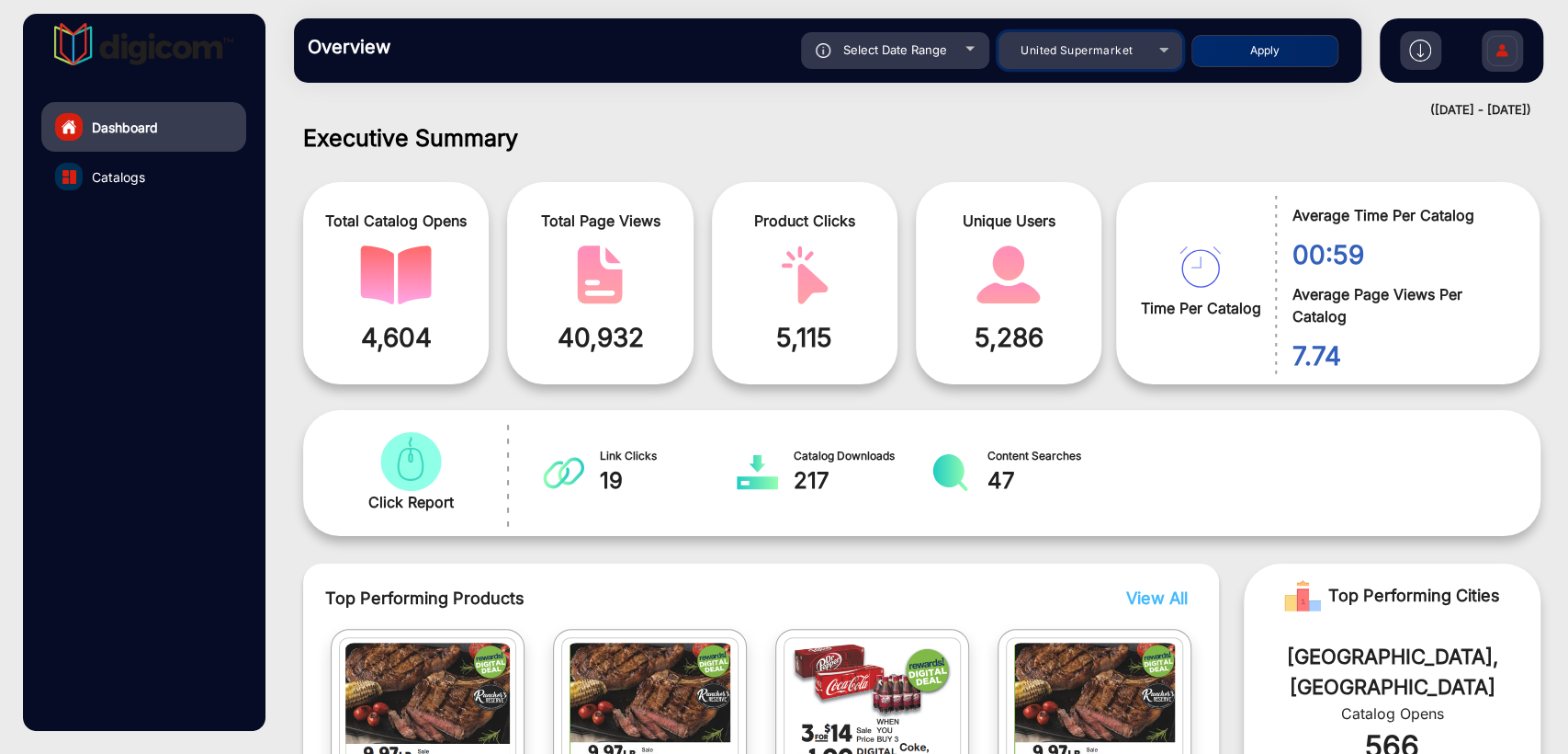
click at [1038, 46] on span "United Supermarket" at bounding box center [1077, 50] width 112 height 14
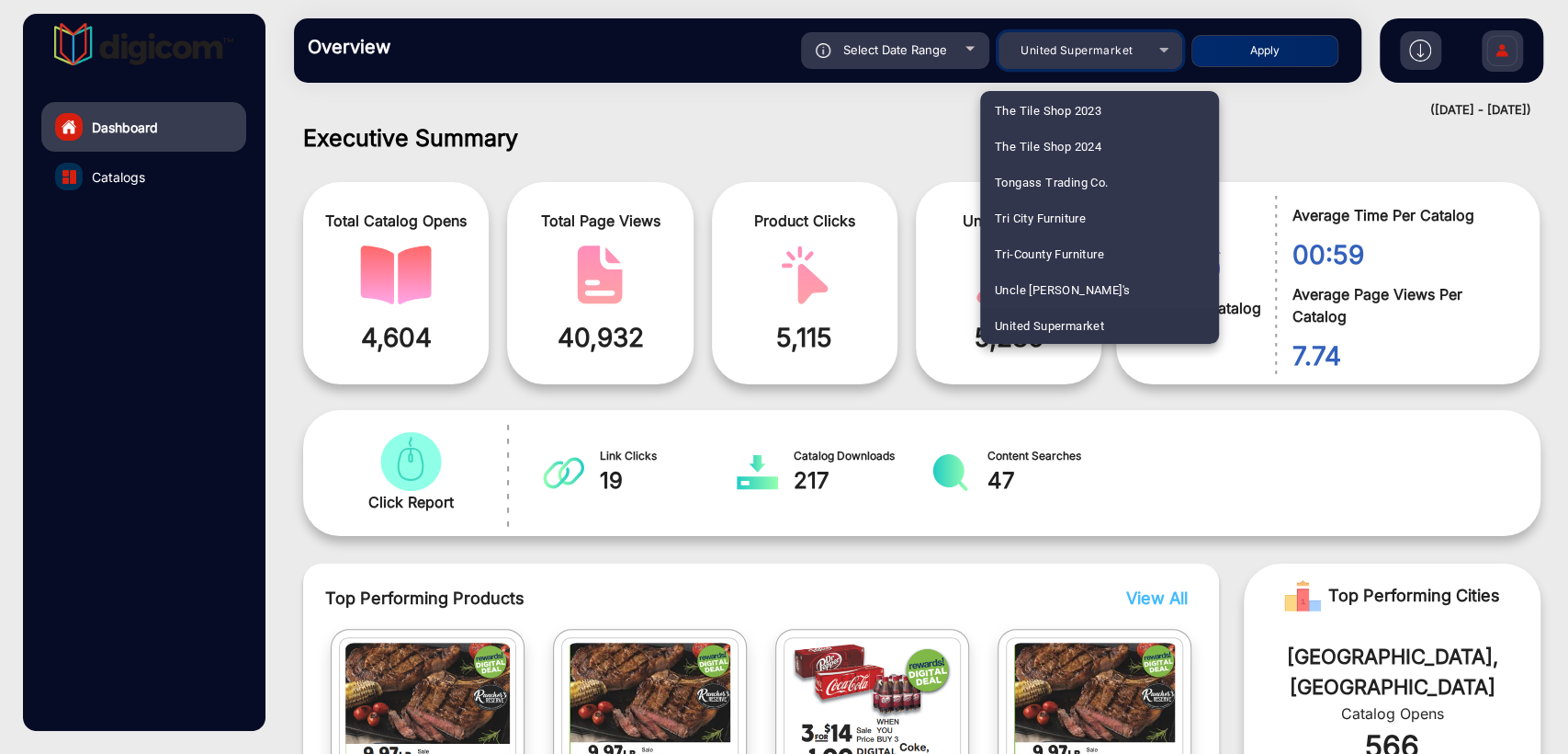
scroll to position [4130, 0]
click at [1009, 184] on span "ShopRite" at bounding box center [1020, 181] width 50 height 36
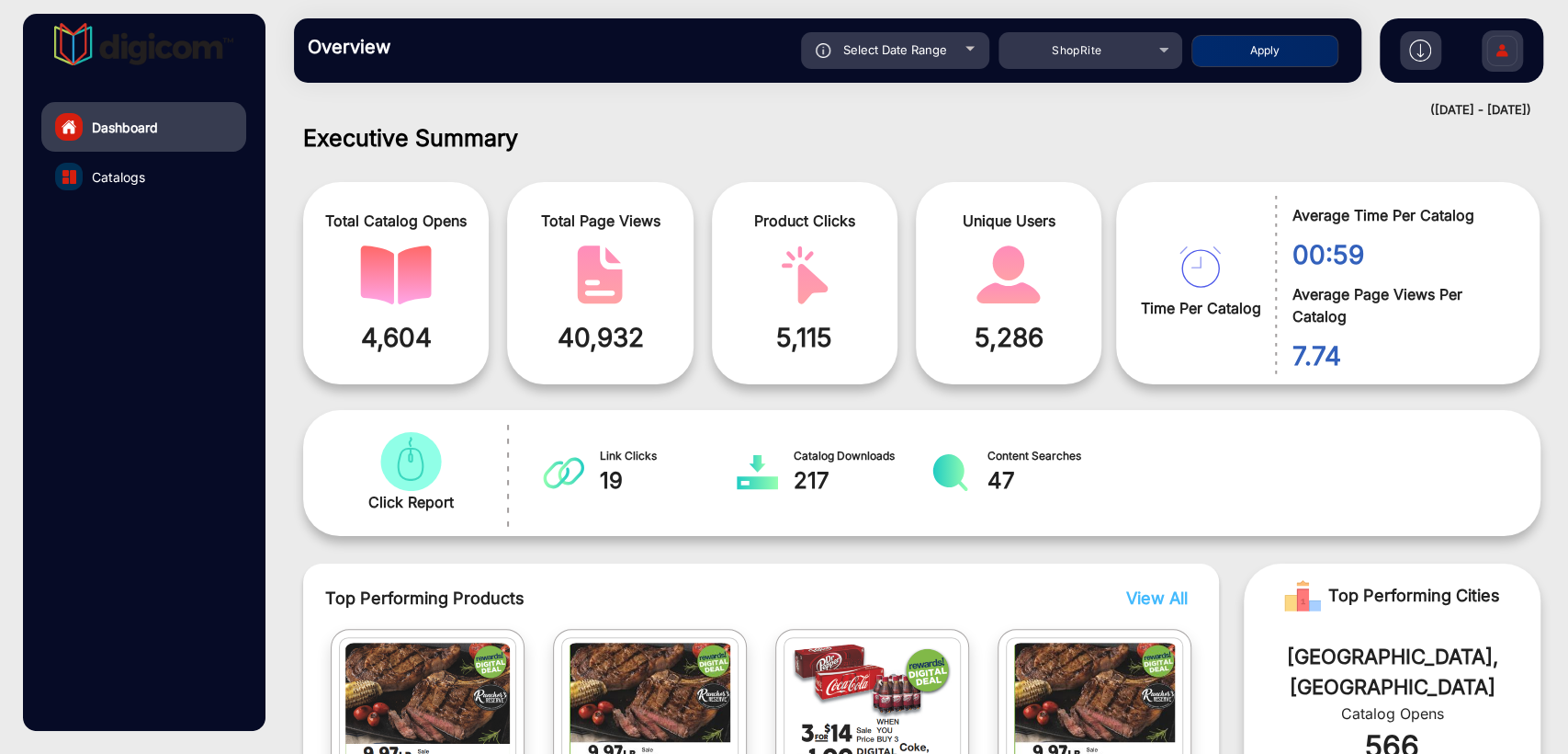
click at [1217, 63] on button "Apply" at bounding box center [1265, 51] width 147 height 32
type input "[DATE]"
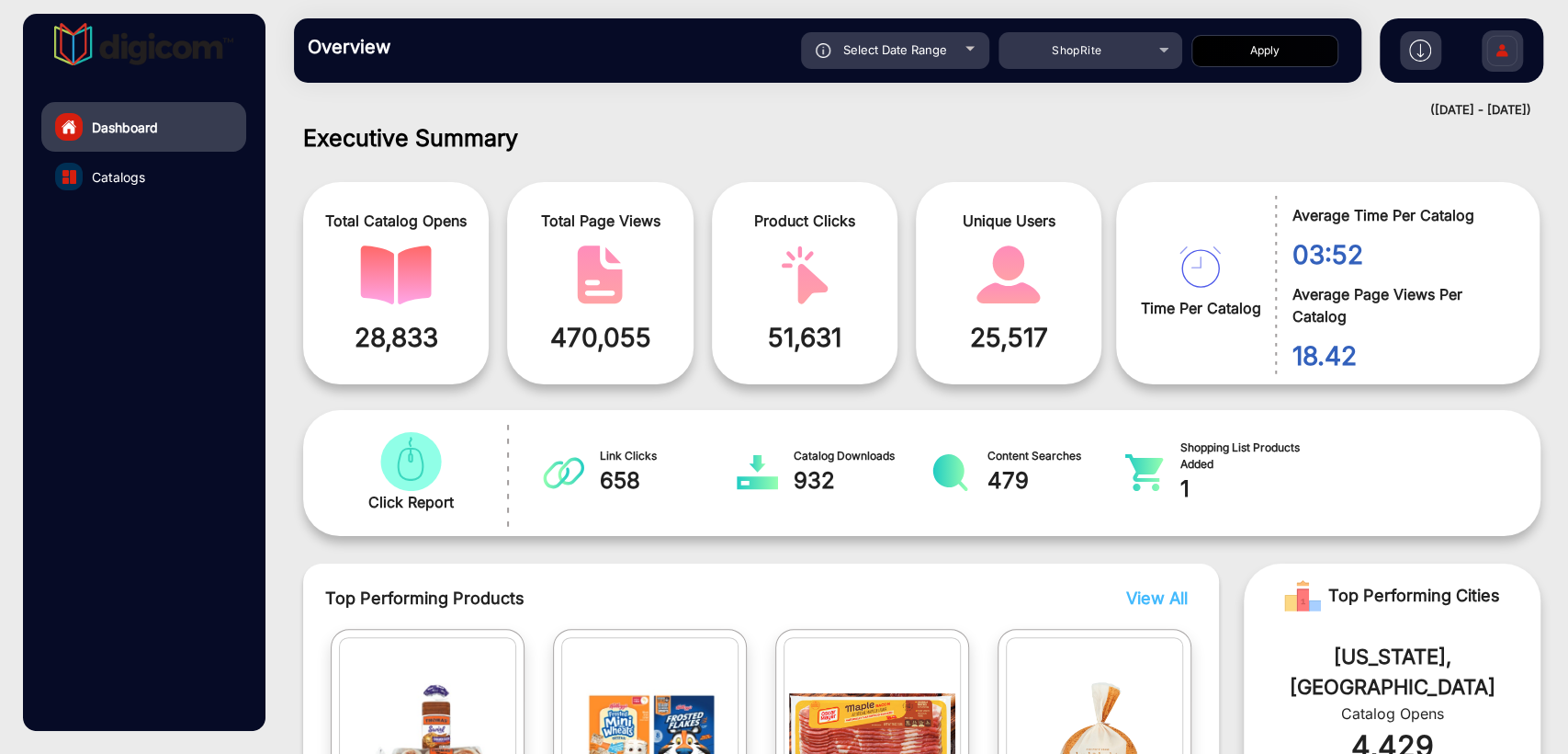
click at [919, 53] on span "Select Date Range" at bounding box center [895, 50] width 104 height 15
type input "[DATE]"
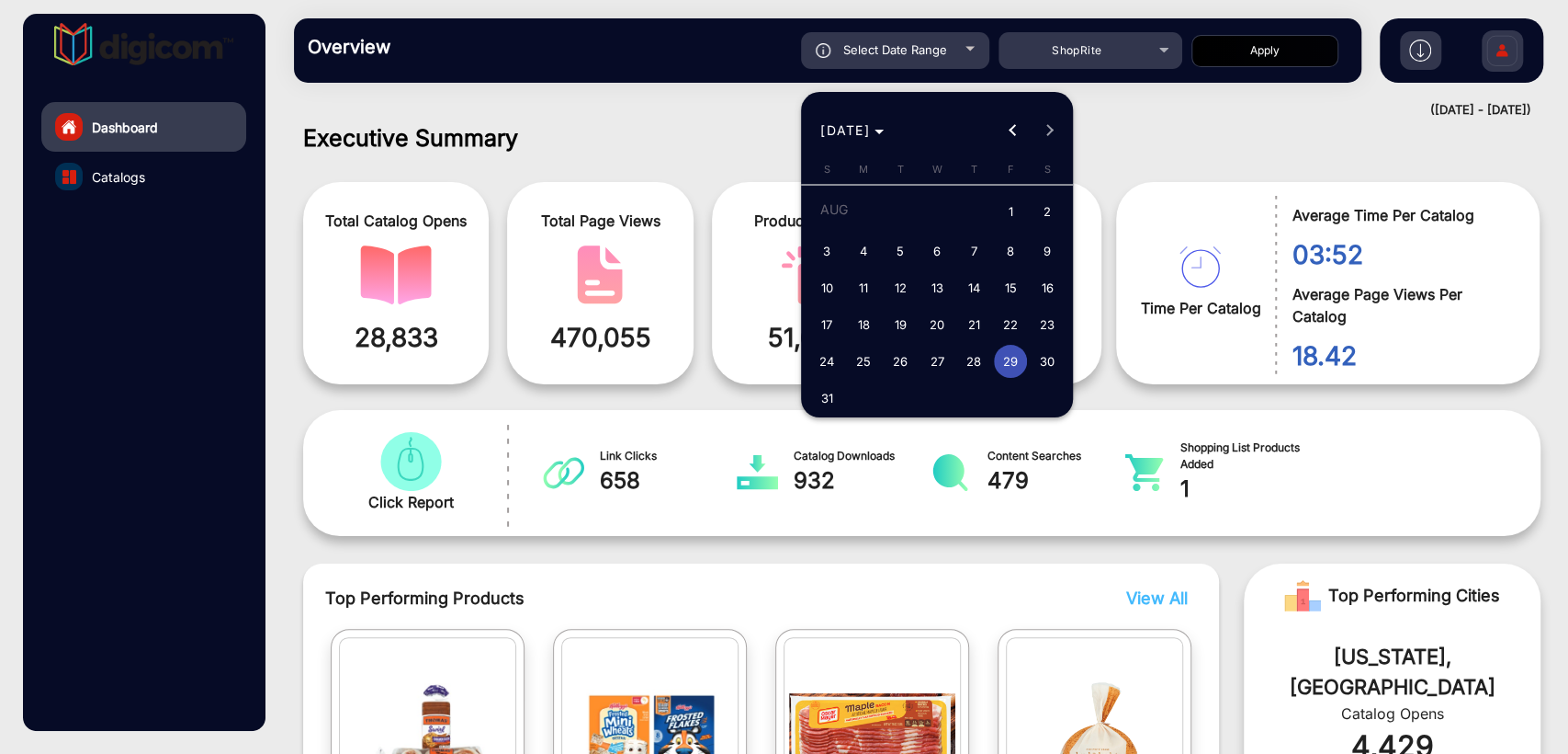
click at [826, 391] on span "31" at bounding box center [827, 398] width 33 height 33
type input "[DATE]"
click at [826, 391] on span "31" at bounding box center [827, 398] width 33 height 33
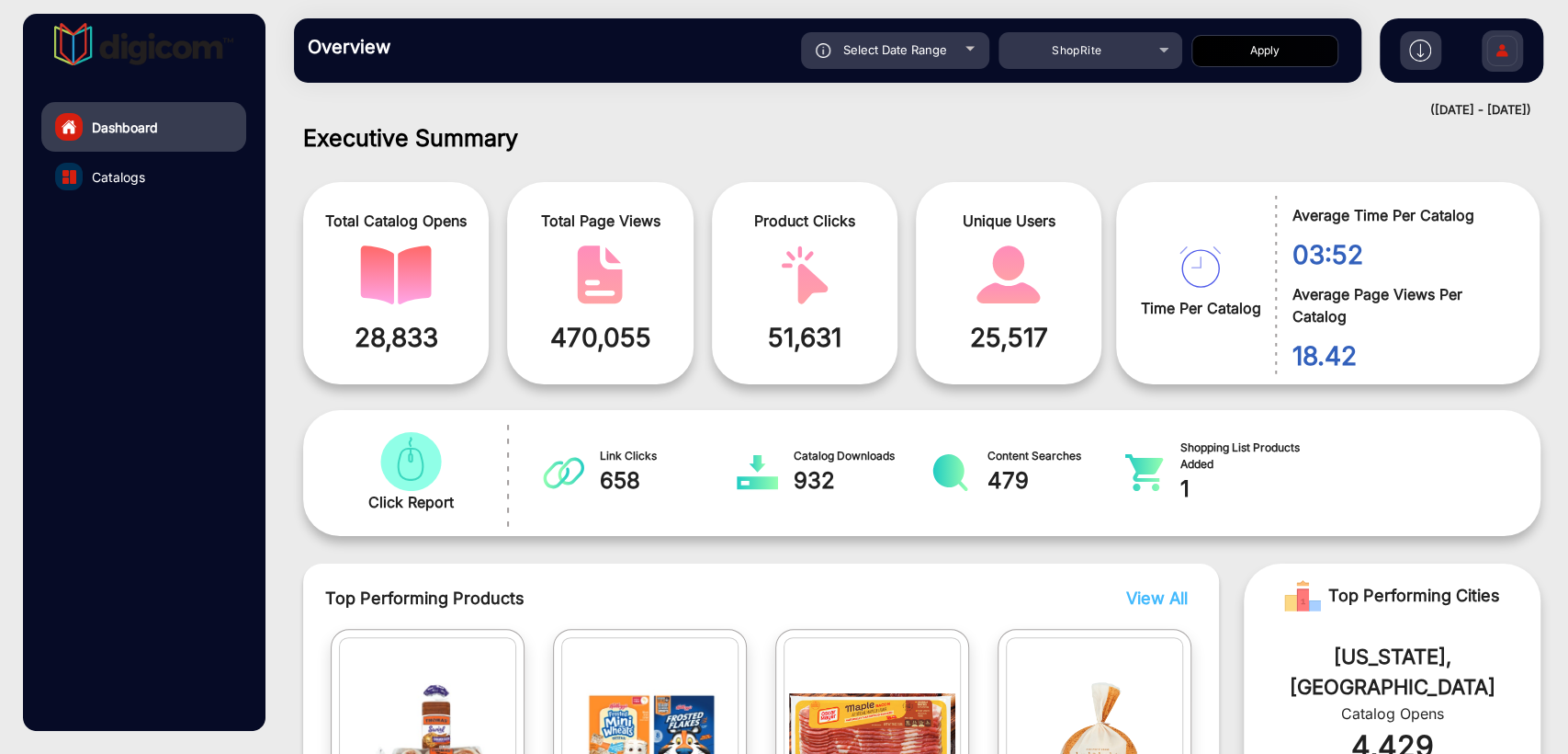
type input "[DATE]"
click at [1238, 57] on button "Apply" at bounding box center [1265, 51] width 147 height 32
type input "[DATE]"
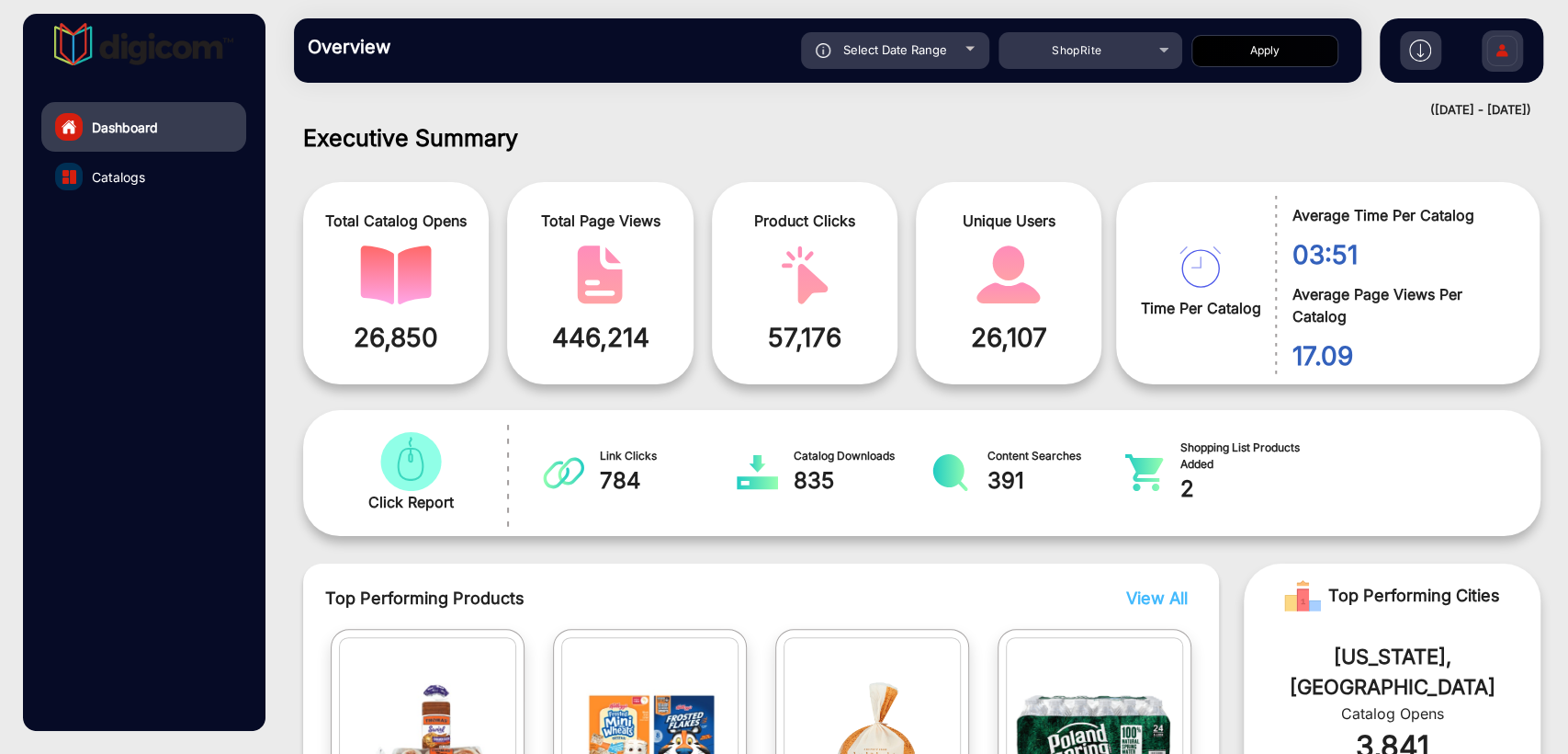
click at [856, 53] on span "Select Date Range" at bounding box center [895, 50] width 104 height 15
type input "[DATE]"
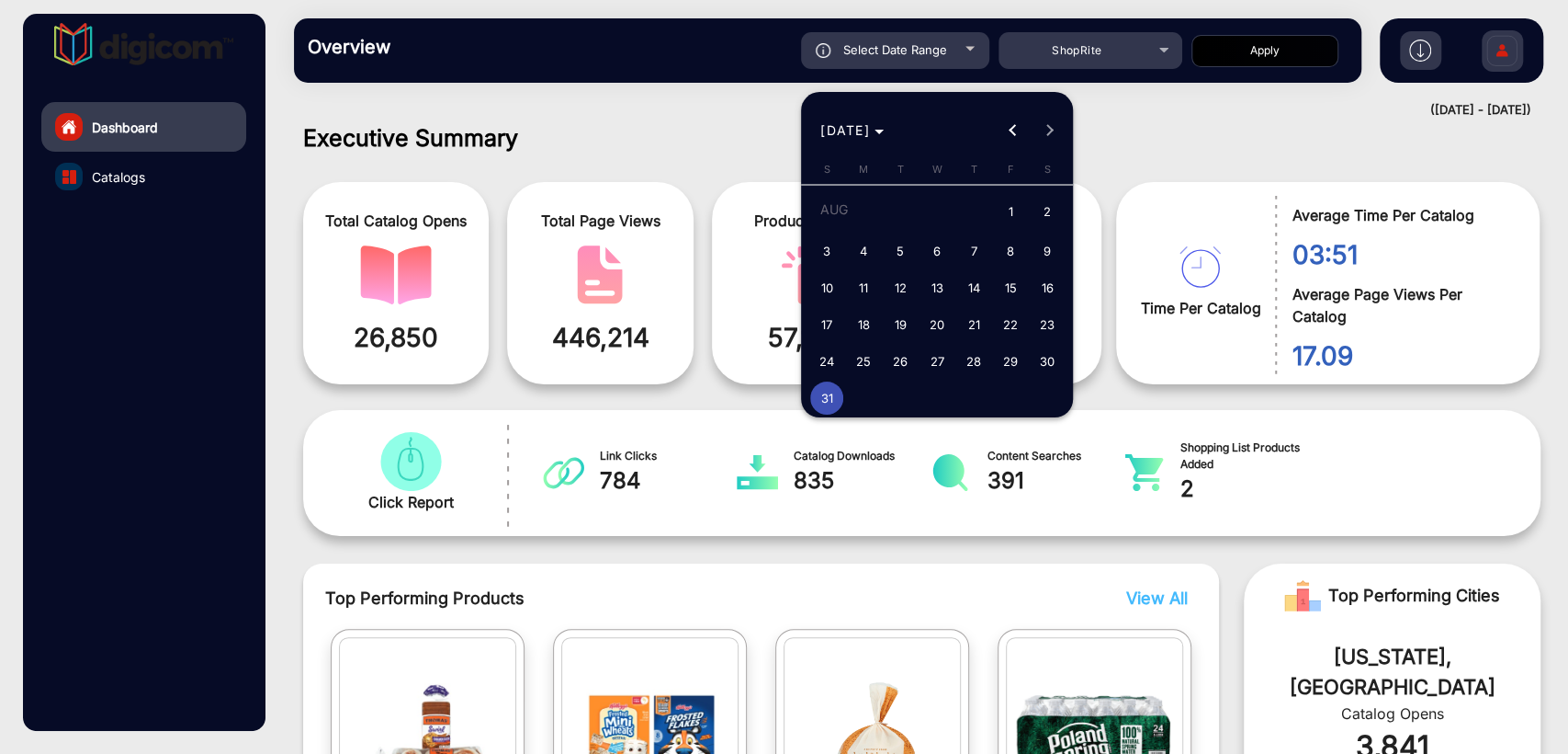
click at [1047, 361] on span "30" at bounding box center [1047, 361] width 33 height 33
type input "[DATE]"
click at [1047, 361] on span "30" at bounding box center [1047, 361] width 33 height 33
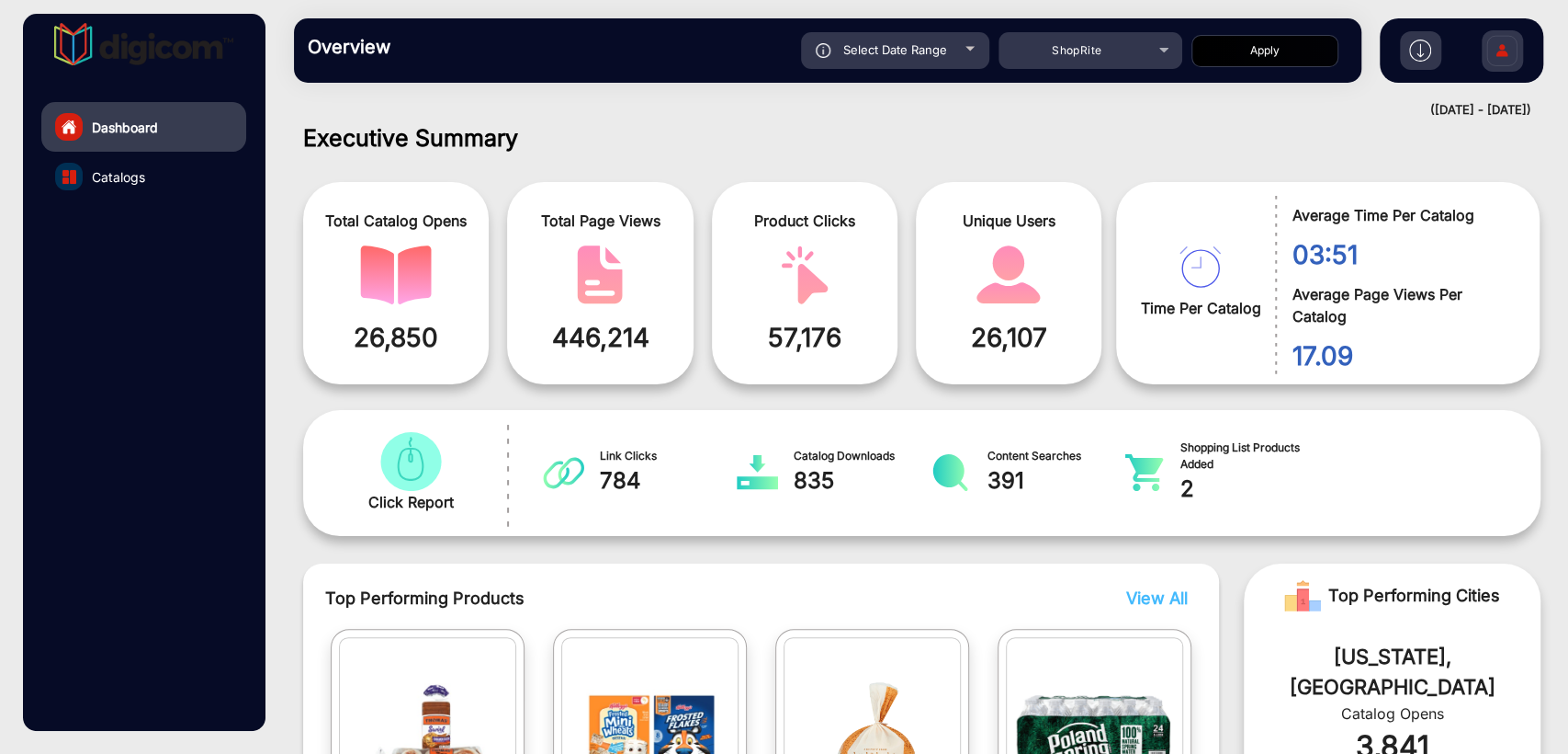
type input "[DATE]"
click at [1252, 52] on button "Apply" at bounding box center [1265, 51] width 147 height 32
type input "[DATE]"
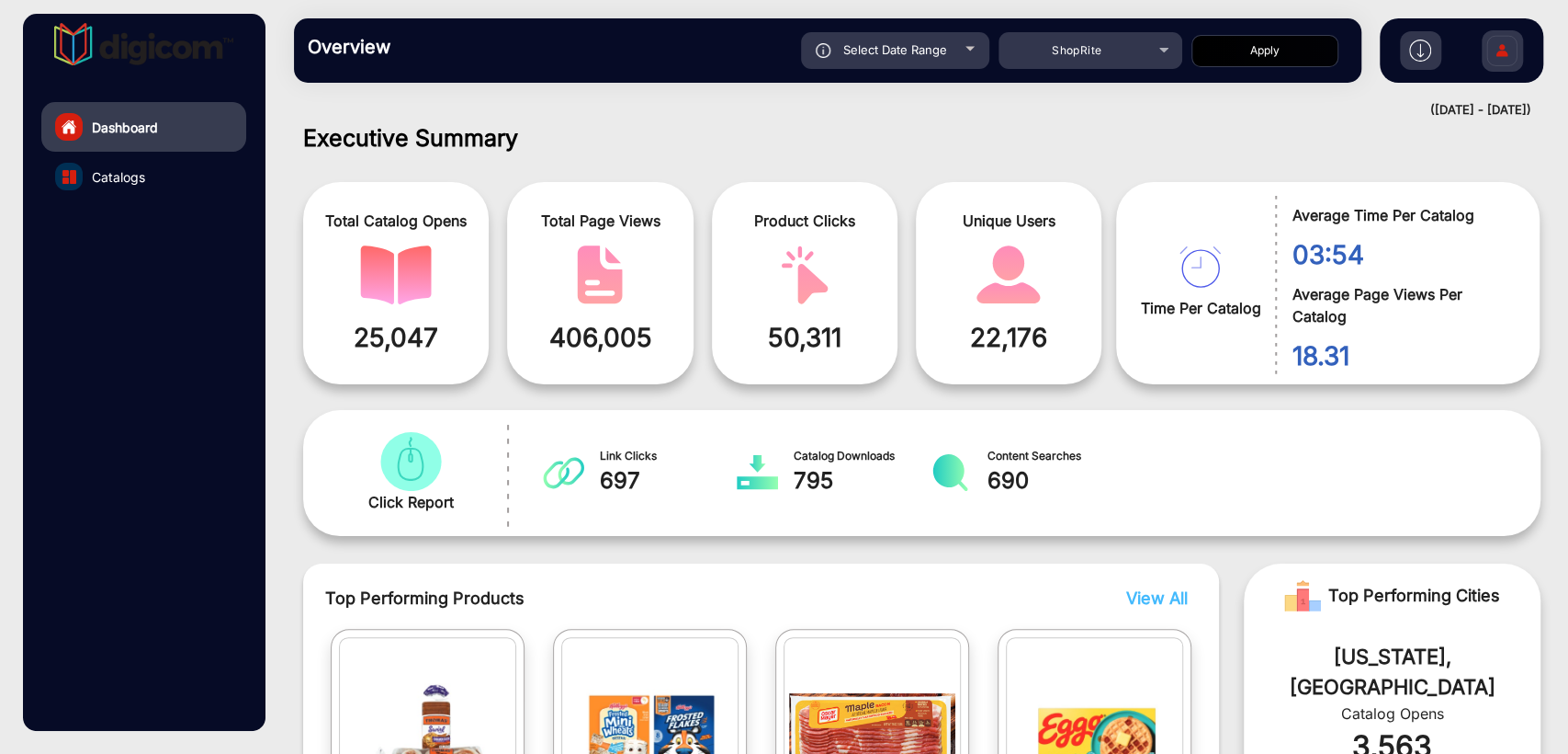
click at [936, 56] on span "Select Date Range" at bounding box center [895, 50] width 104 height 15
type input "[DATE]"
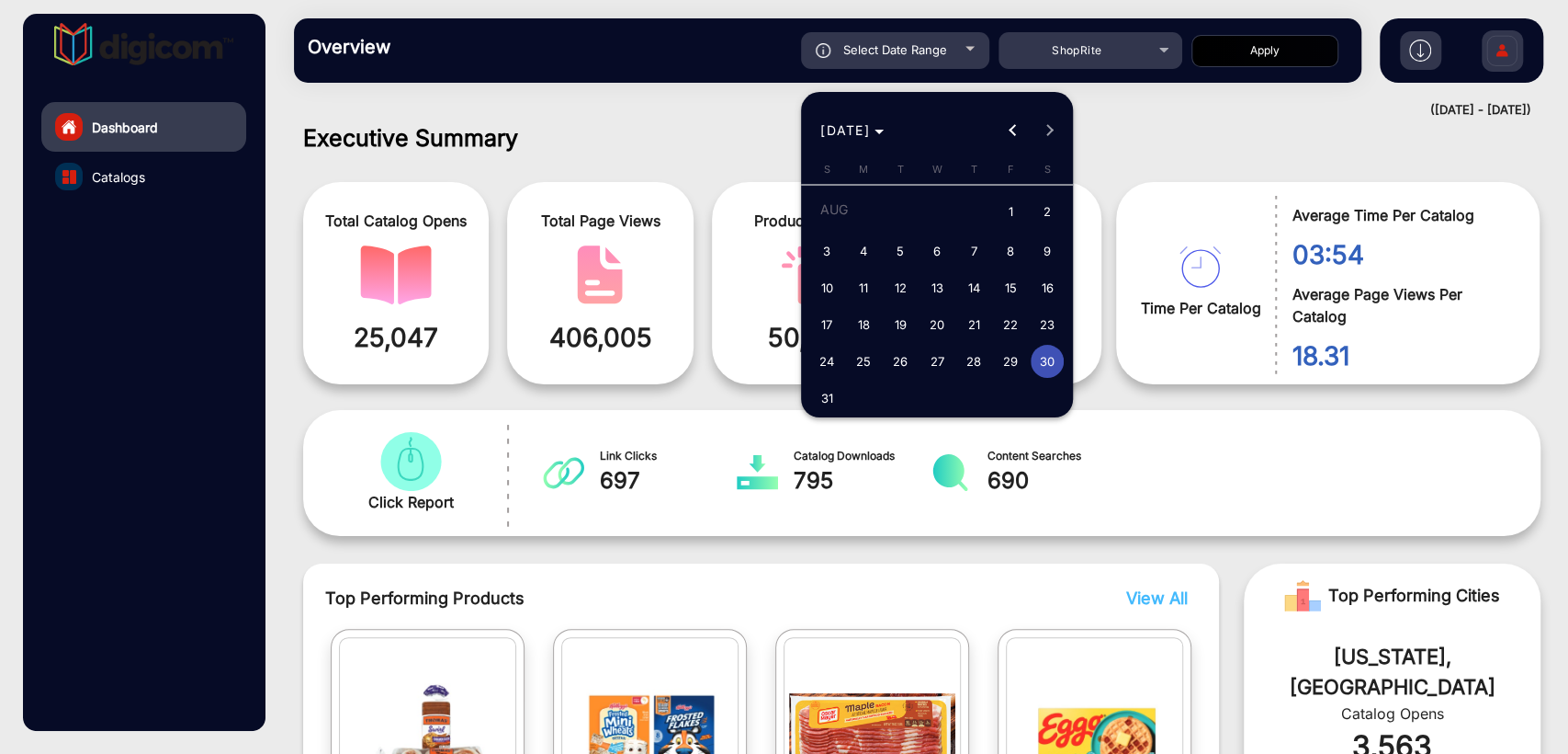
click at [1011, 357] on span "29" at bounding box center [1011, 361] width 33 height 33
type input "[DATE]"
click at [1011, 357] on span "29" at bounding box center [1011, 361] width 33 height 33
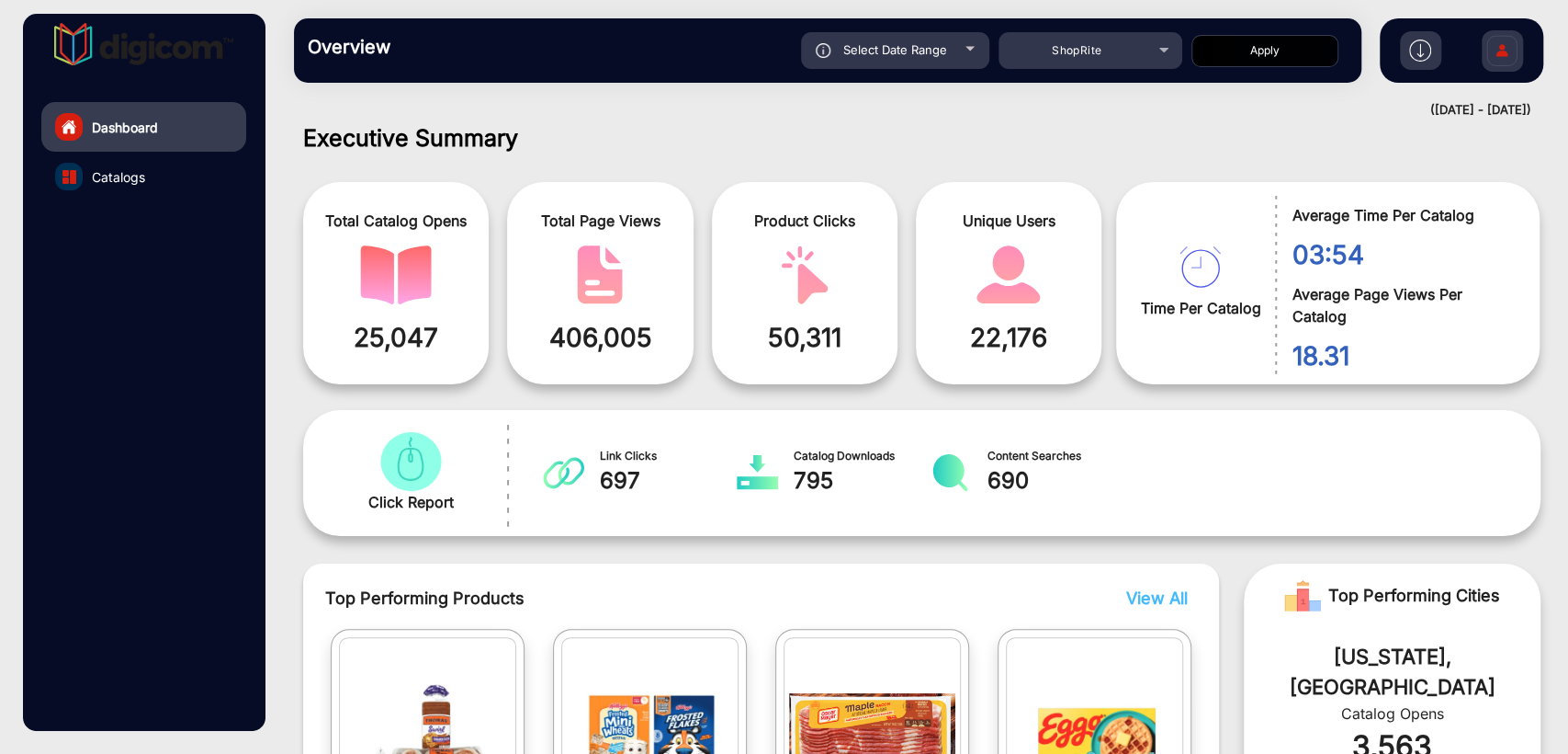
type input "[DATE]"
click at [1252, 49] on button "Apply" at bounding box center [1265, 51] width 147 height 32
type input "[DATE]"
